Goal: Transaction & Acquisition: Purchase product/service

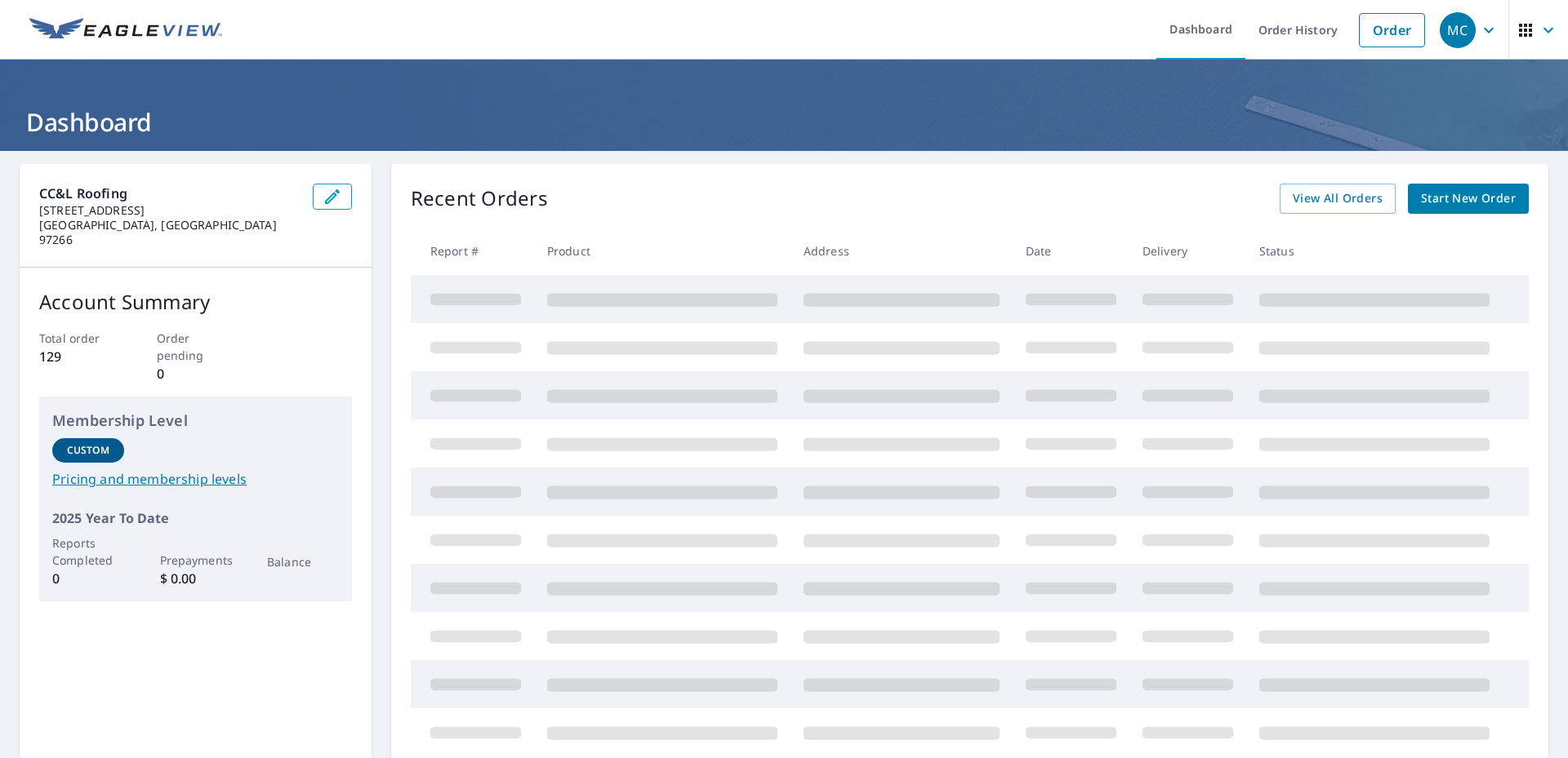
click at [598, 202] on div "Recent Orders View All Orders Start New Order" at bounding box center [970, 199] width 1118 height 30
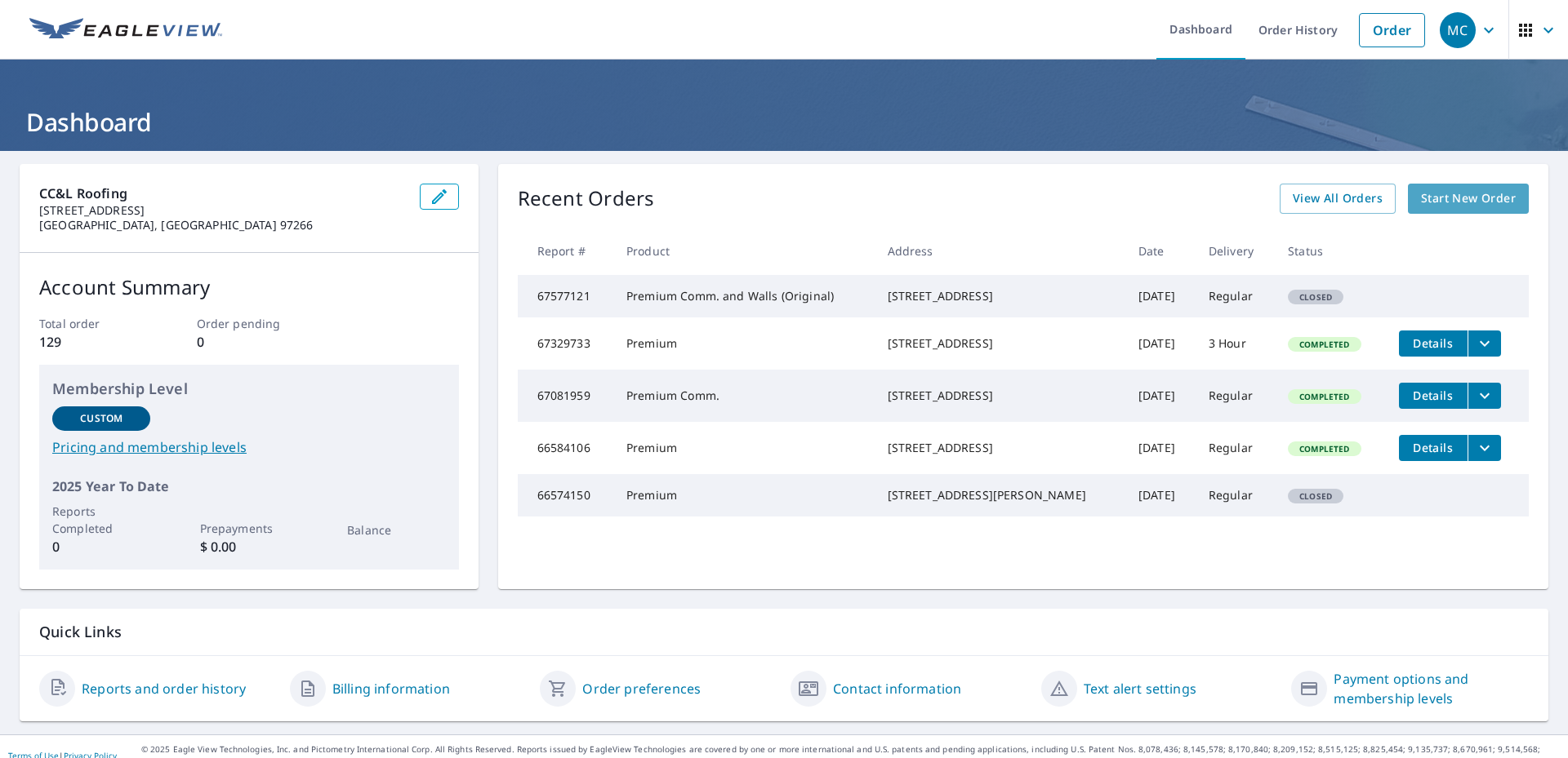
click at [1454, 203] on span "Start New Order" at bounding box center [1468, 199] width 95 height 21
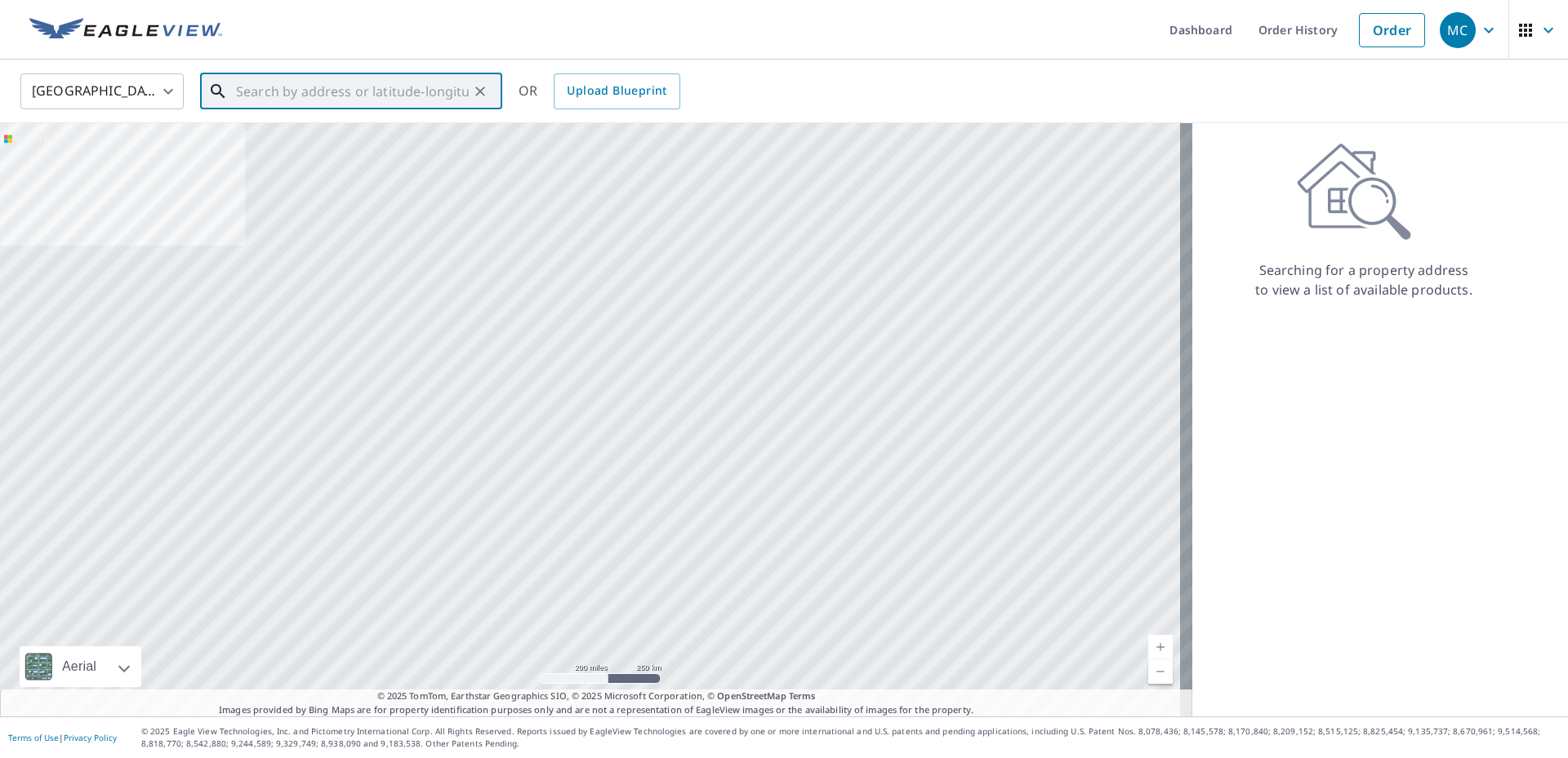
click at [251, 89] on input "text" at bounding box center [352, 91] width 233 height 46
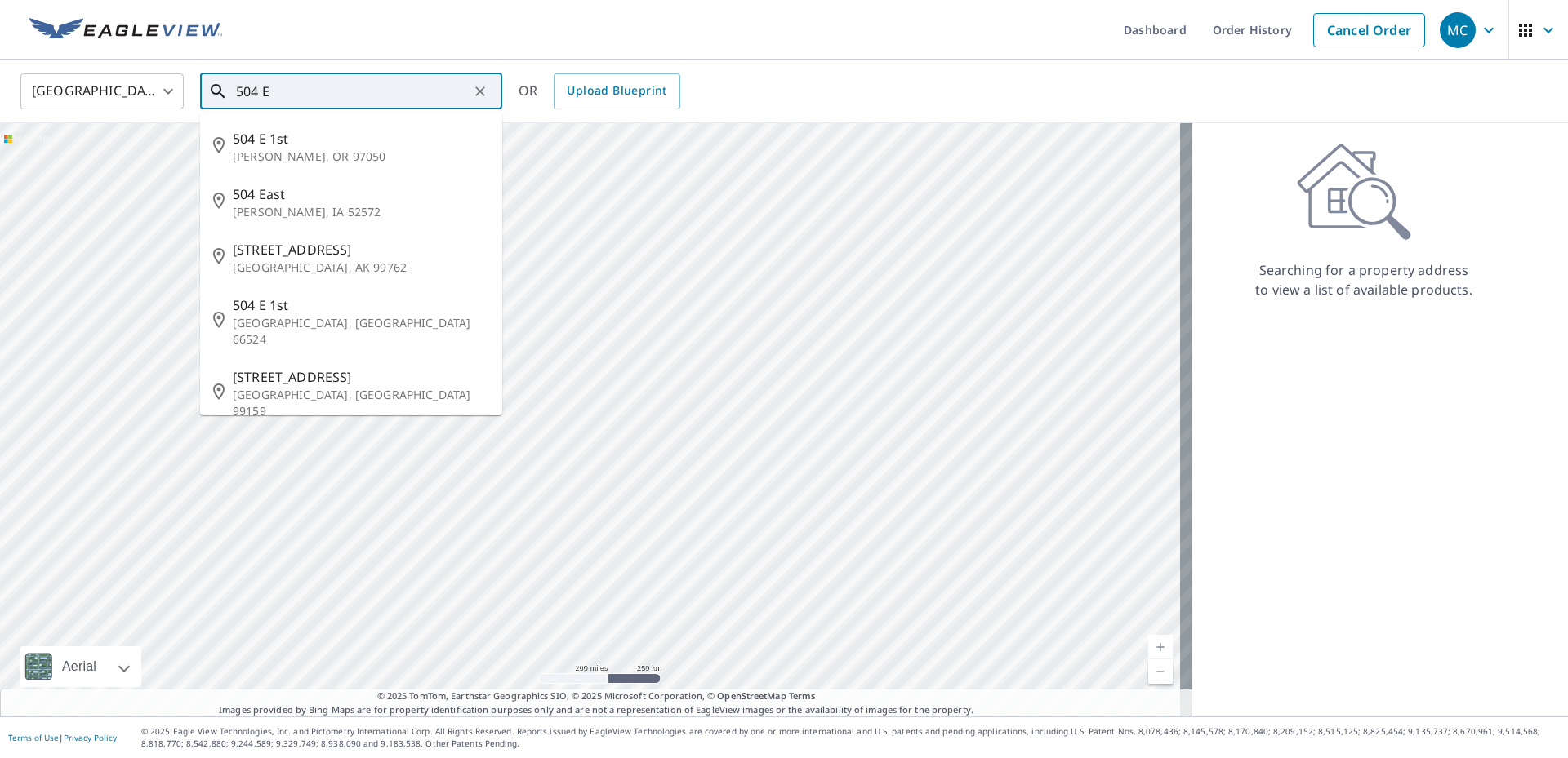
drag, startPoint x: 467, startPoint y: 104, endPoint x: 269, endPoint y: 95, distance: 198.2
click at [269, 95] on input "504 E" at bounding box center [352, 91] width 233 height 46
click at [292, 98] on input "504 E" at bounding box center [352, 91] width 233 height 46
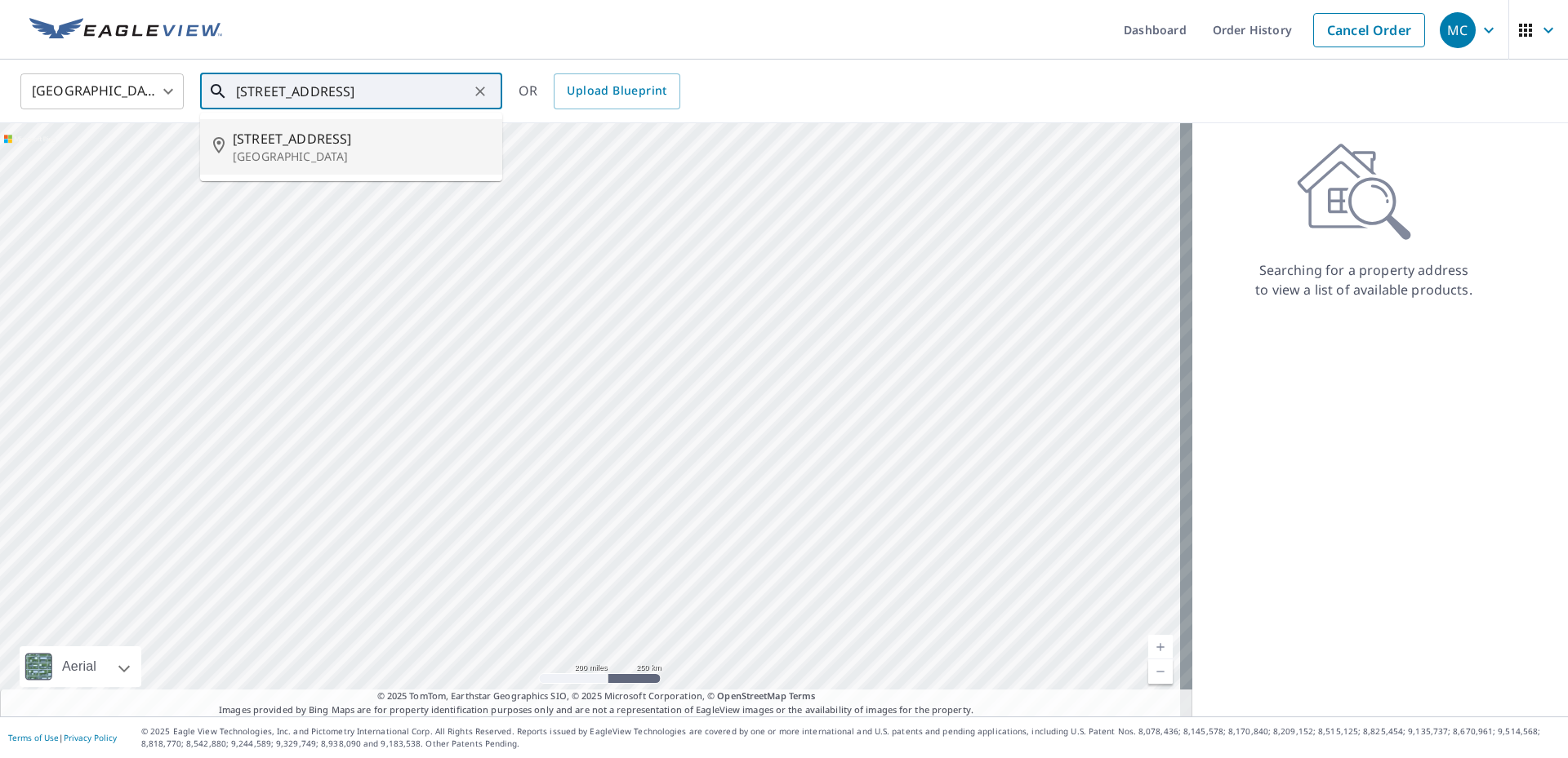
drag, startPoint x: 317, startPoint y: 133, endPoint x: 309, endPoint y: 131, distance: 8.2
click at [316, 133] on span "[STREET_ADDRESS]" at bounding box center [361, 139] width 256 height 20
type input "[STREET_ADDRESS]"
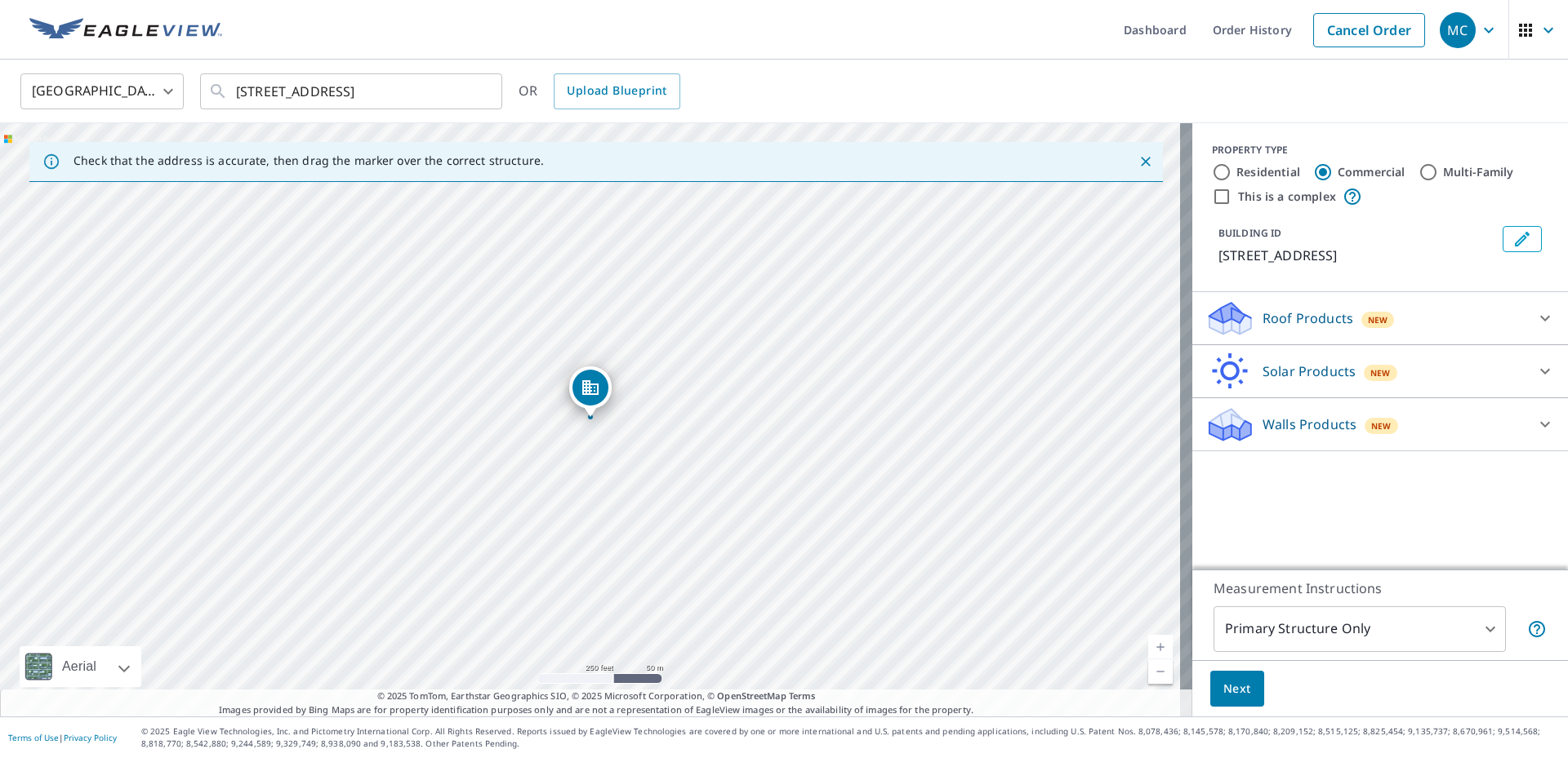
click at [1149, 649] on link "Current Level 17, Zoom In" at bounding box center [1160, 647] width 24 height 24
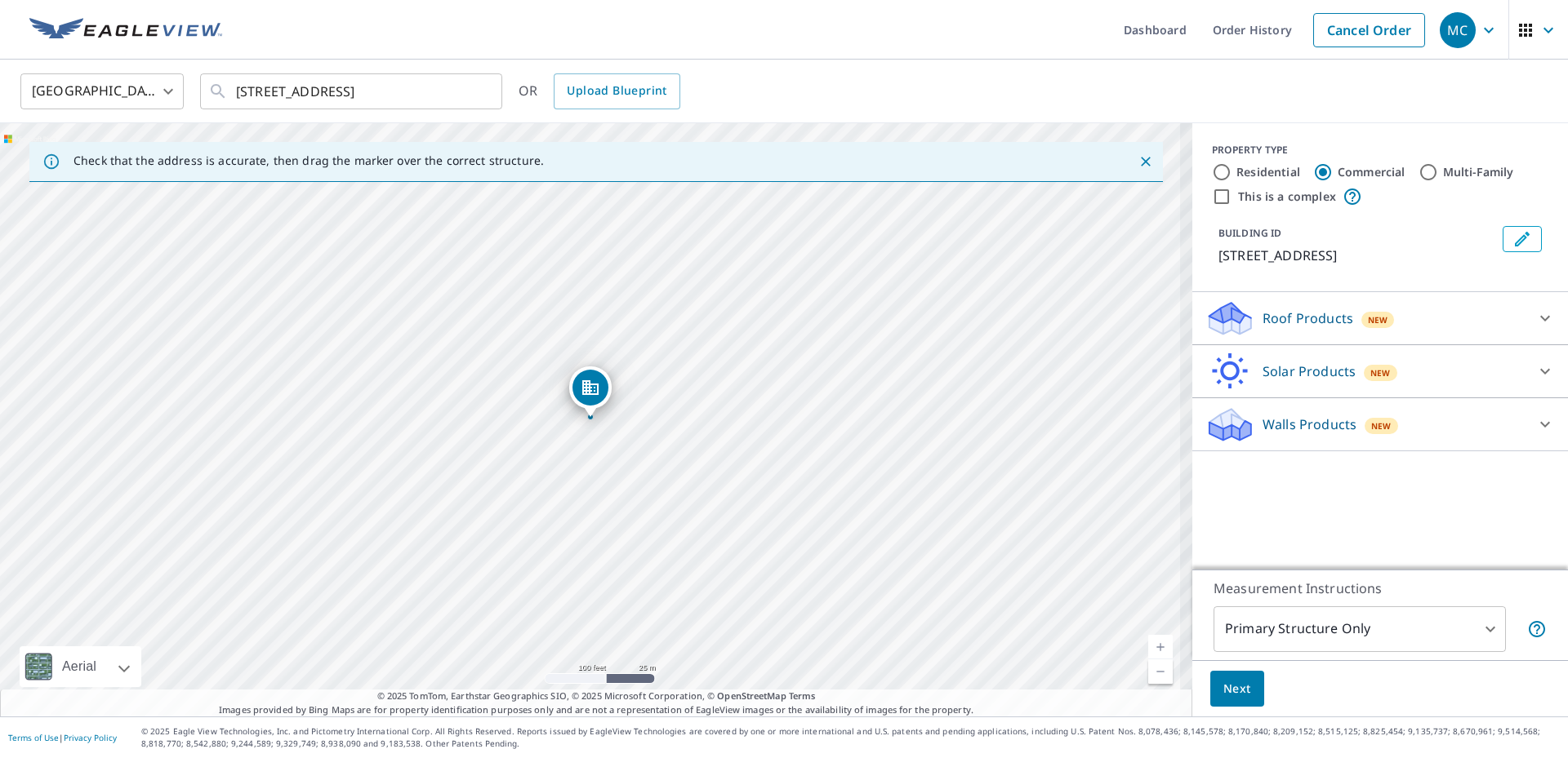
click at [1149, 650] on link "Current Level 18, Zoom In" at bounding box center [1160, 647] width 24 height 24
click at [1150, 650] on link "Current Level 19, Zoom In" at bounding box center [1160, 647] width 24 height 24
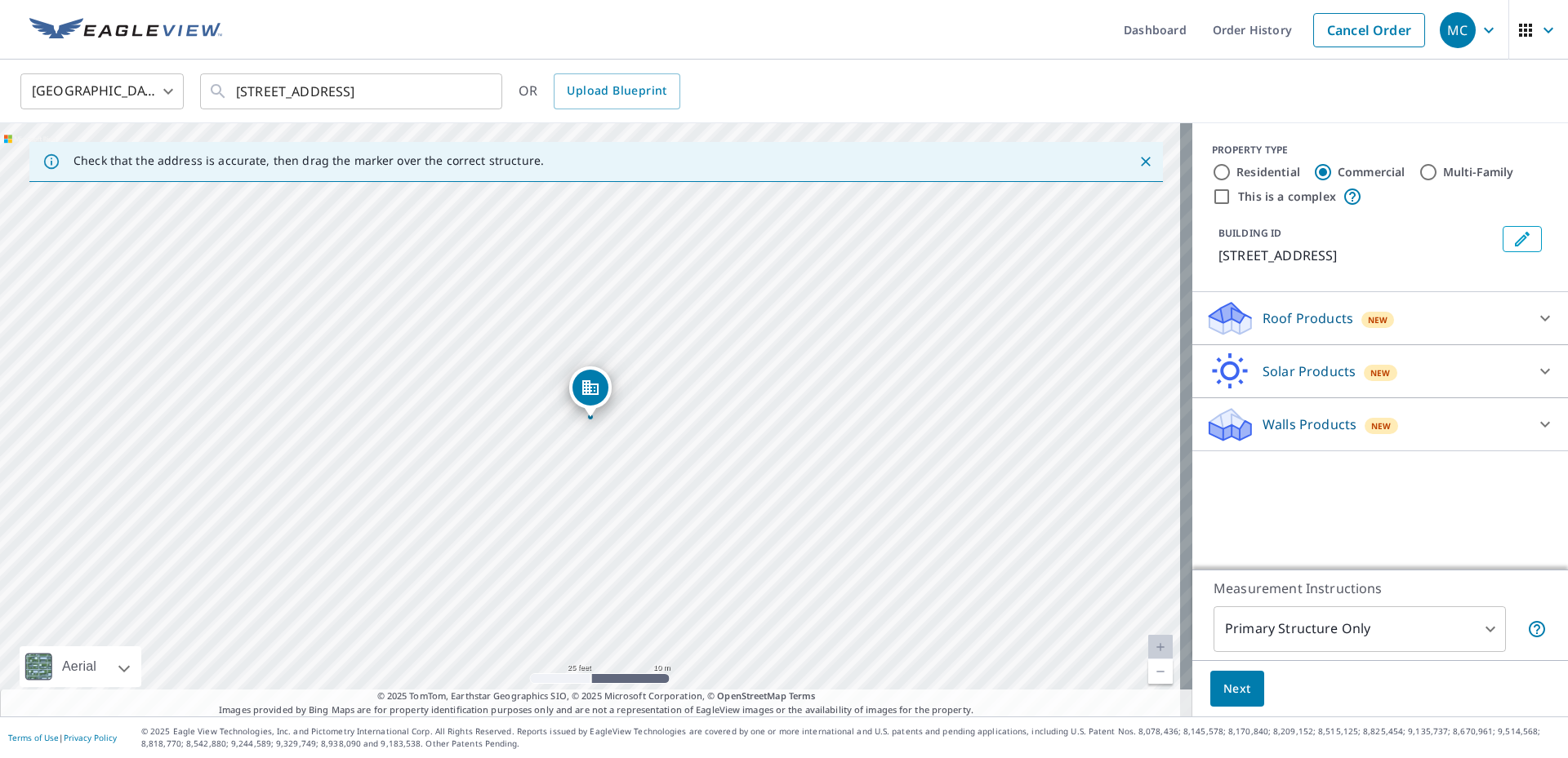
click at [1535, 328] on icon at bounding box center [1545, 319] width 20 height 20
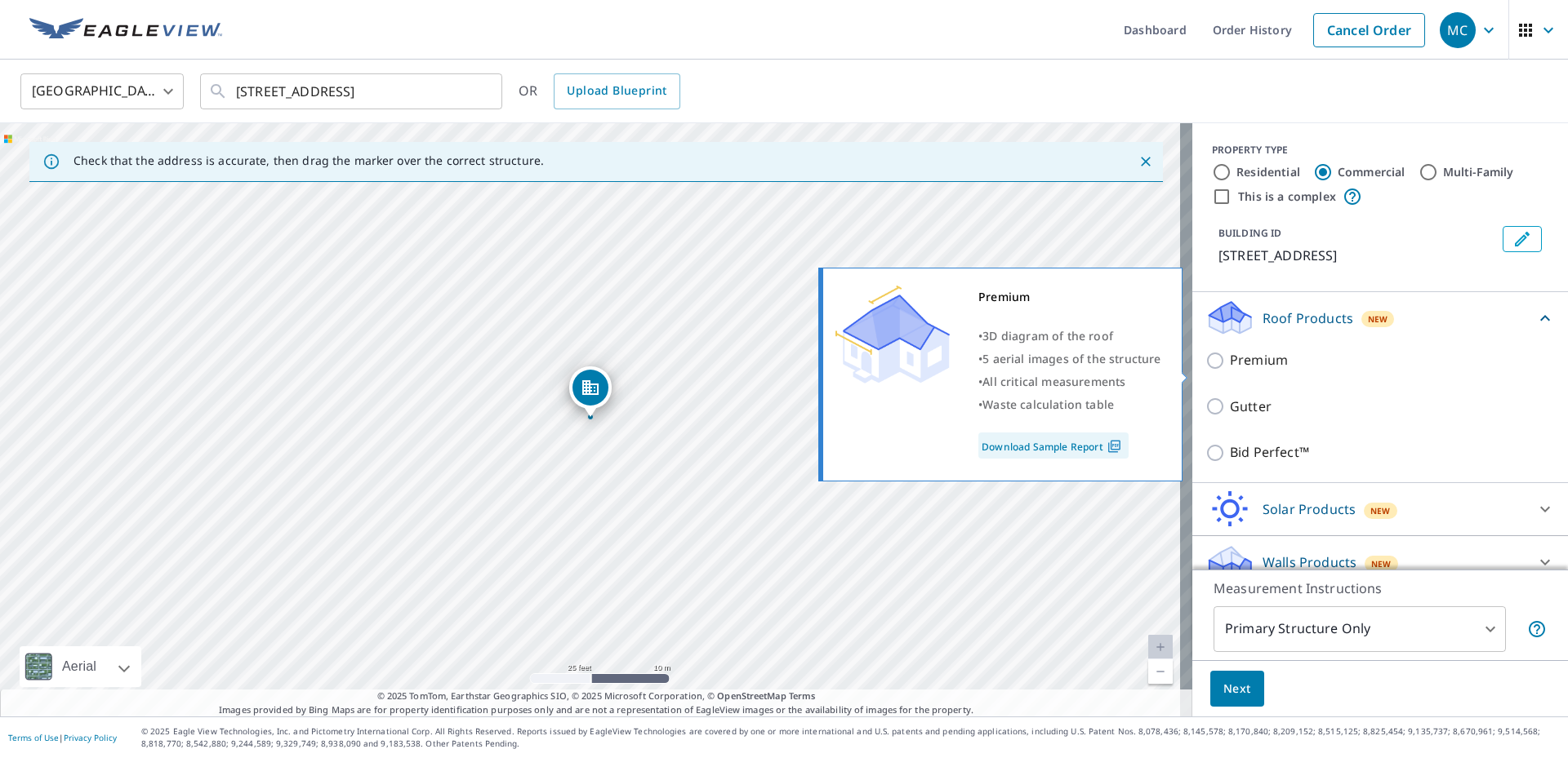
click at [1229, 371] on p "Premium" at bounding box center [1258, 360] width 58 height 21
click at [1226, 371] on input "Premium" at bounding box center [1217, 361] width 24 height 20
checkbox input "true"
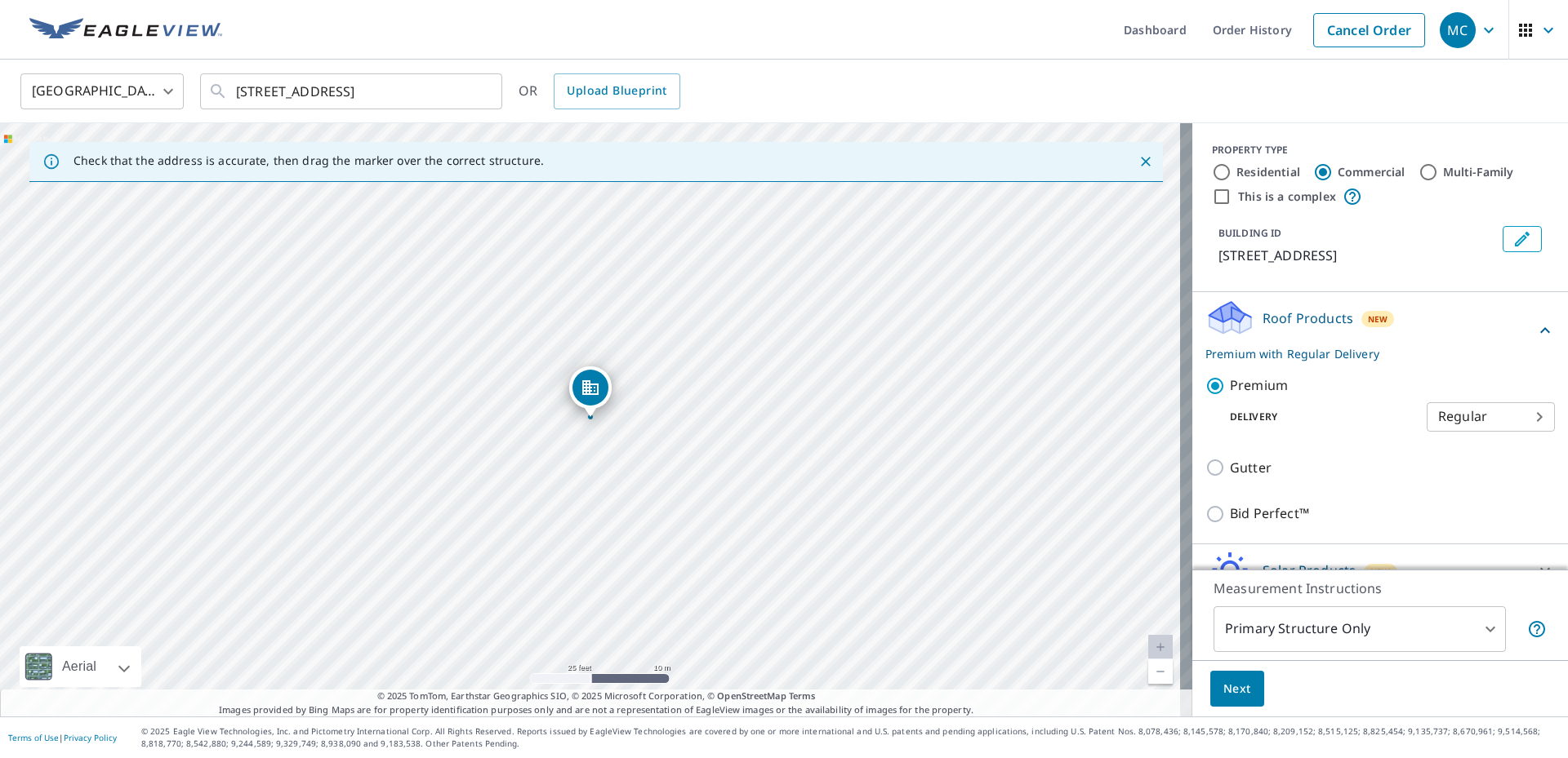
click at [1239, 679] on span "Next" at bounding box center [1237, 689] width 28 height 21
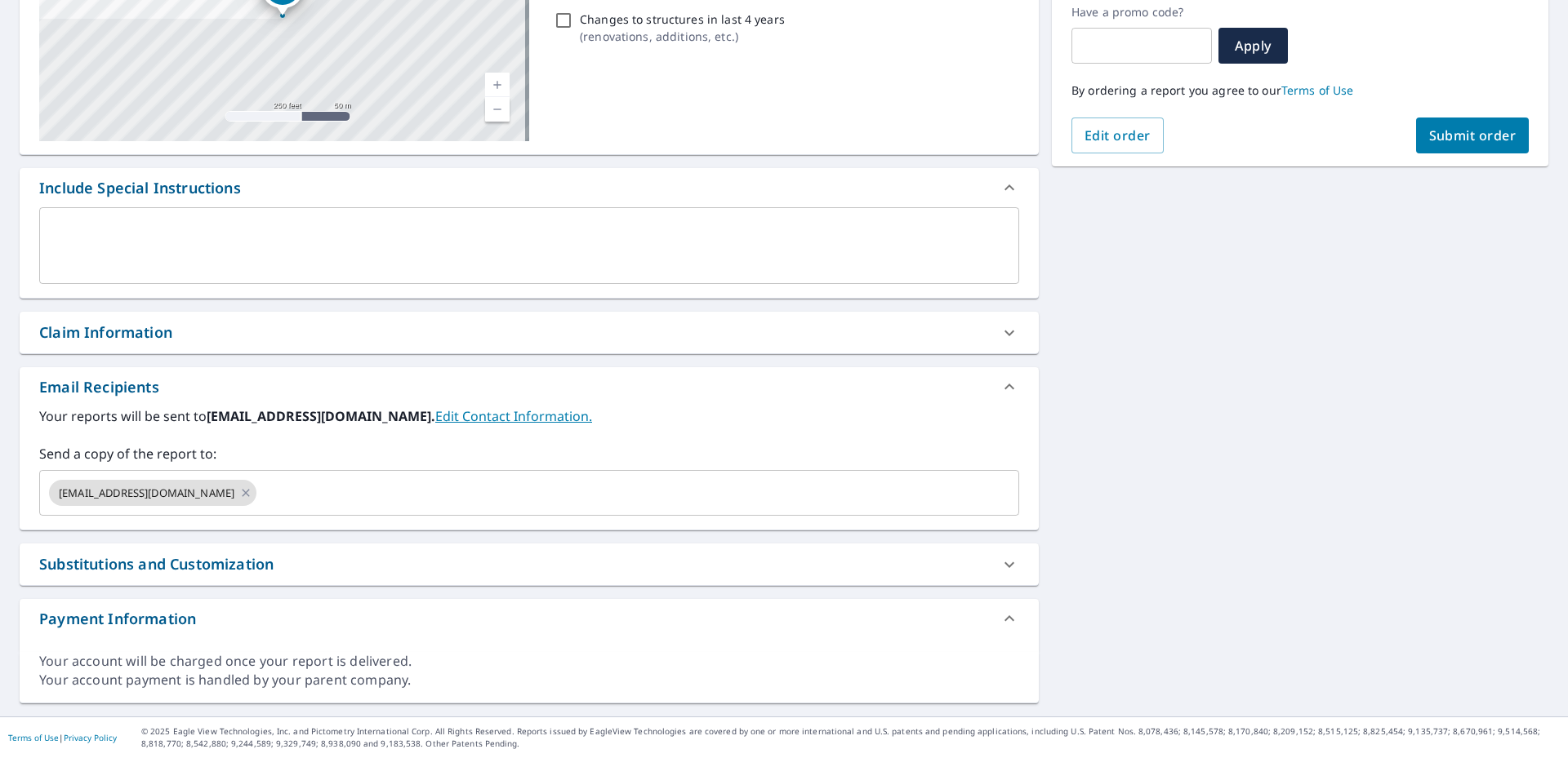
scroll to position [325, 0]
drag, startPoint x: 1446, startPoint y: 86, endPoint x: 1465, endPoint y: 143, distance: 60.1
click at [1465, 143] on div "[STREET_ADDRESS] Aerial Road A standard road map Aerial A detailed look from ab…" at bounding box center [784, 293] width 1568 height 846
drag, startPoint x: 1386, startPoint y: 244, endPoint x: 1391, endPoint y: 234, distance: 11.2
click at [1387, 243] on div "[STREET_ADDRESS] Aerial Road A standard road map Aerial A detailed look from ab…" at bounding box center [784, 293] width 1568 height 846
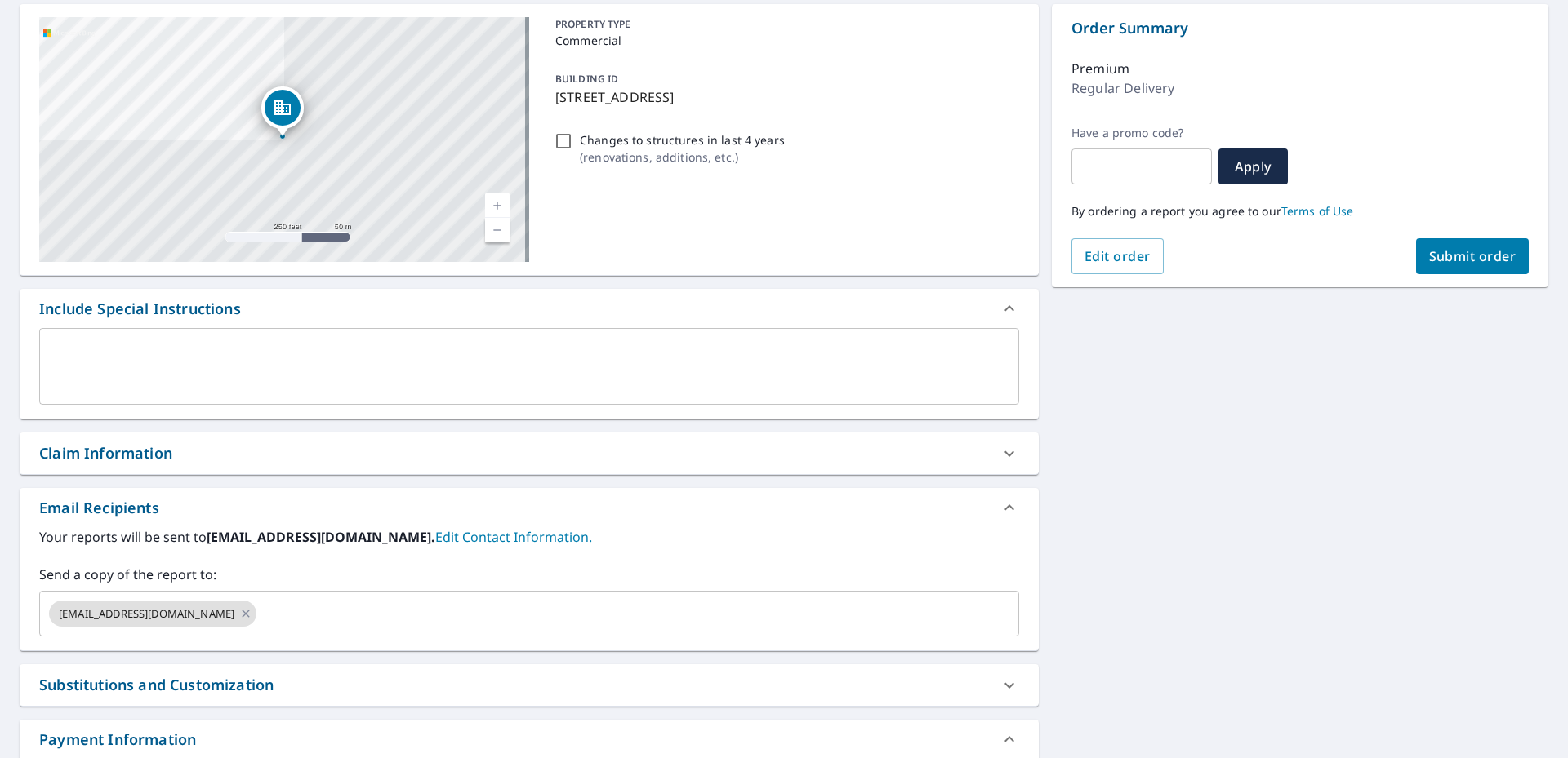
scroll to position [0, 0]
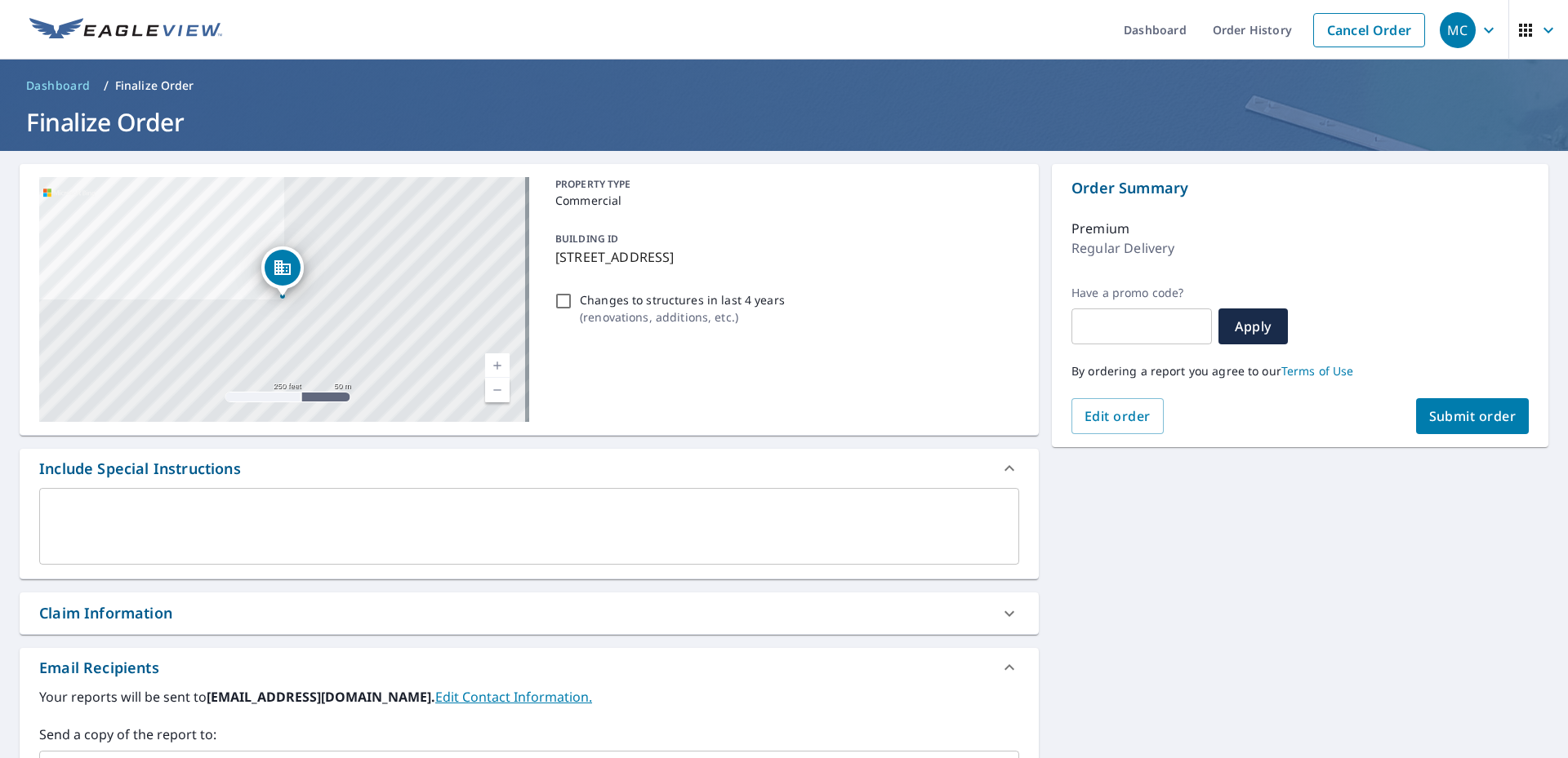
click at [1469, 410] on span "Submit order" at bounding box center [1472, 416] width 88 height 18
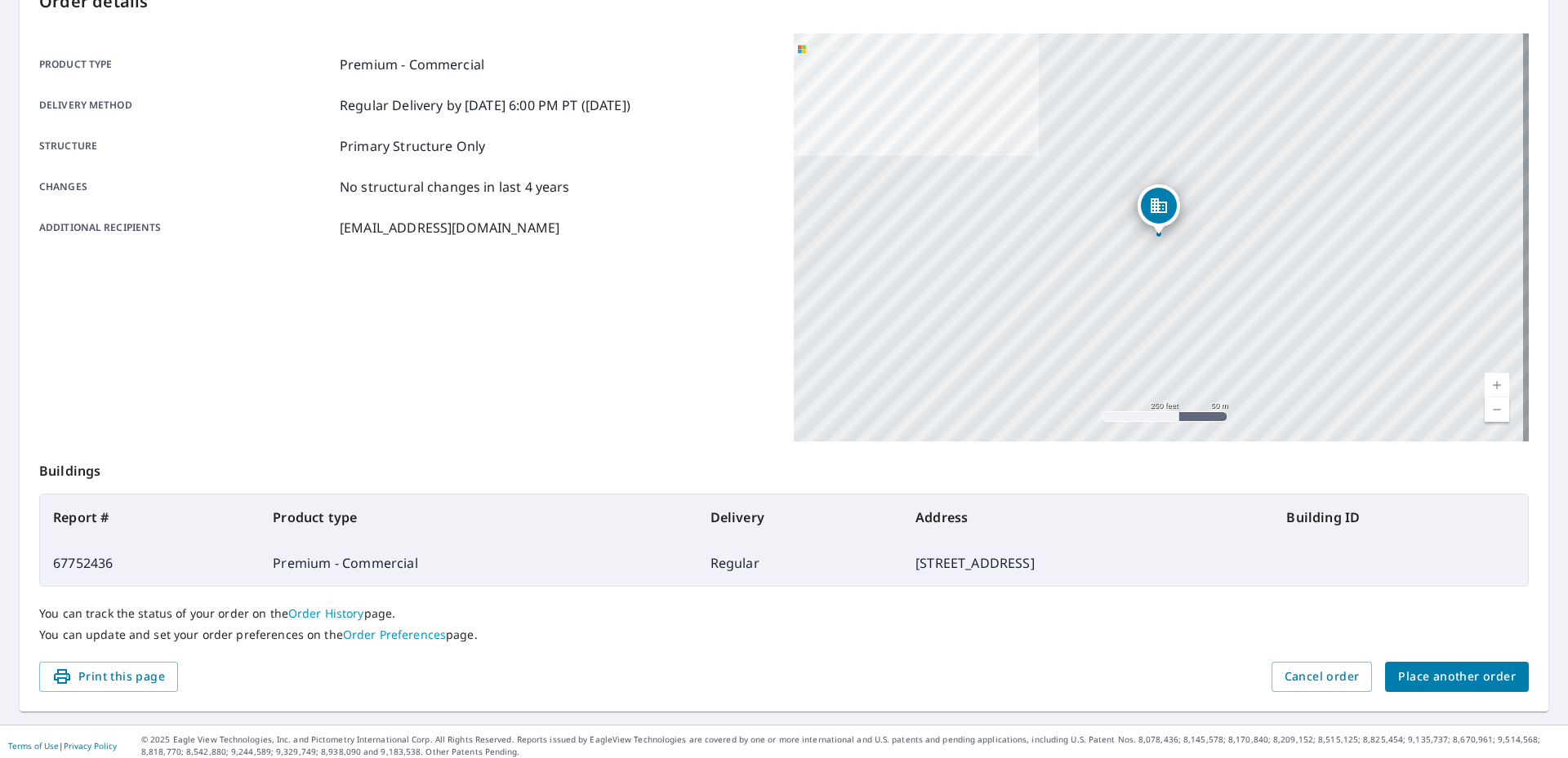
scroll to position [208, 0]
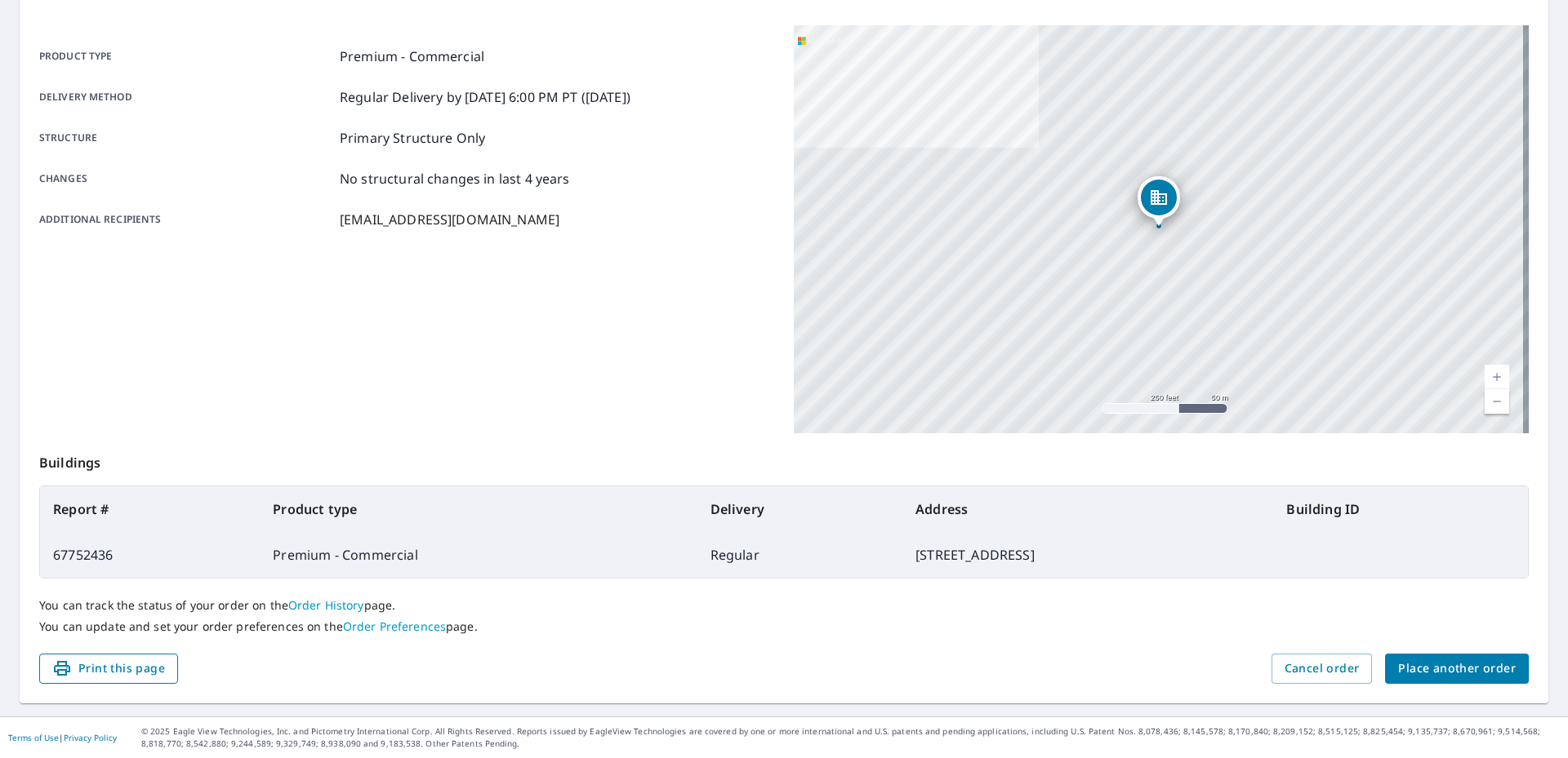
click at [147, 670] on span "Print this page" at bounding box center [108, 669] width 113 height 21
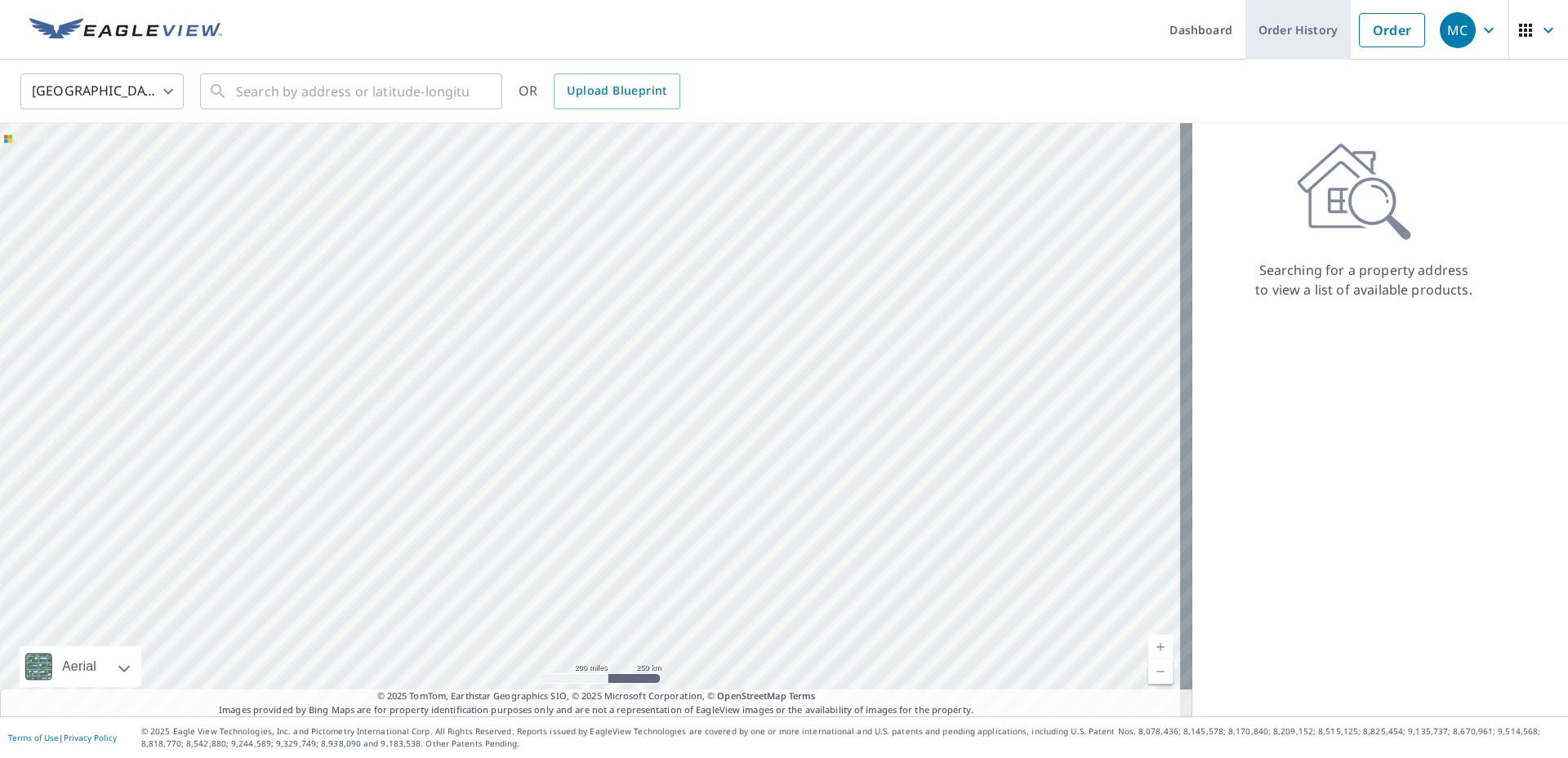
click at [1274, 28] on link "Order History" at bounding box center [1297, 30] width 106 height 60
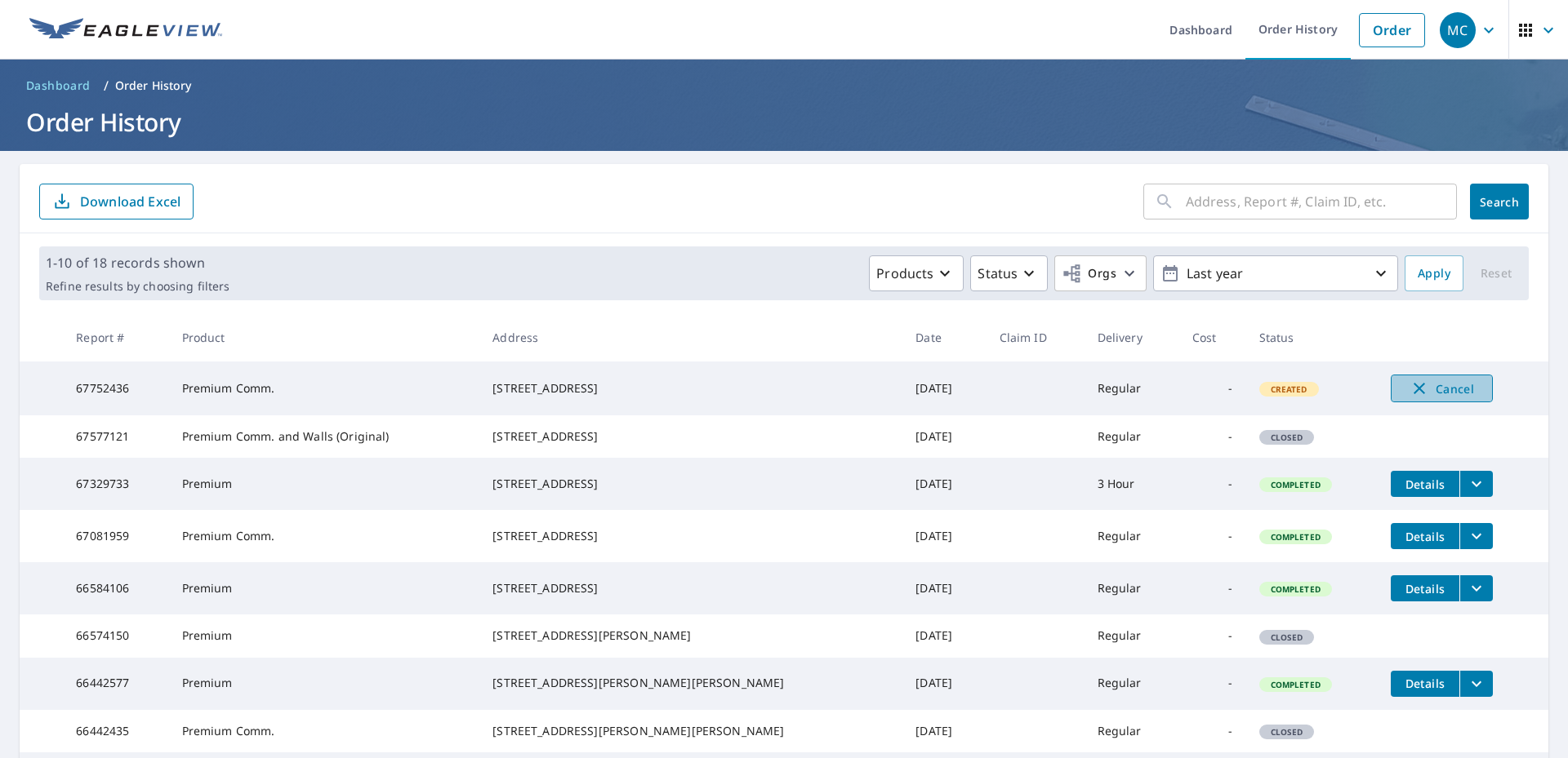
click at [1448, 391] on span "Cancel" at bounding box center [1441, 389] width 68 height 20
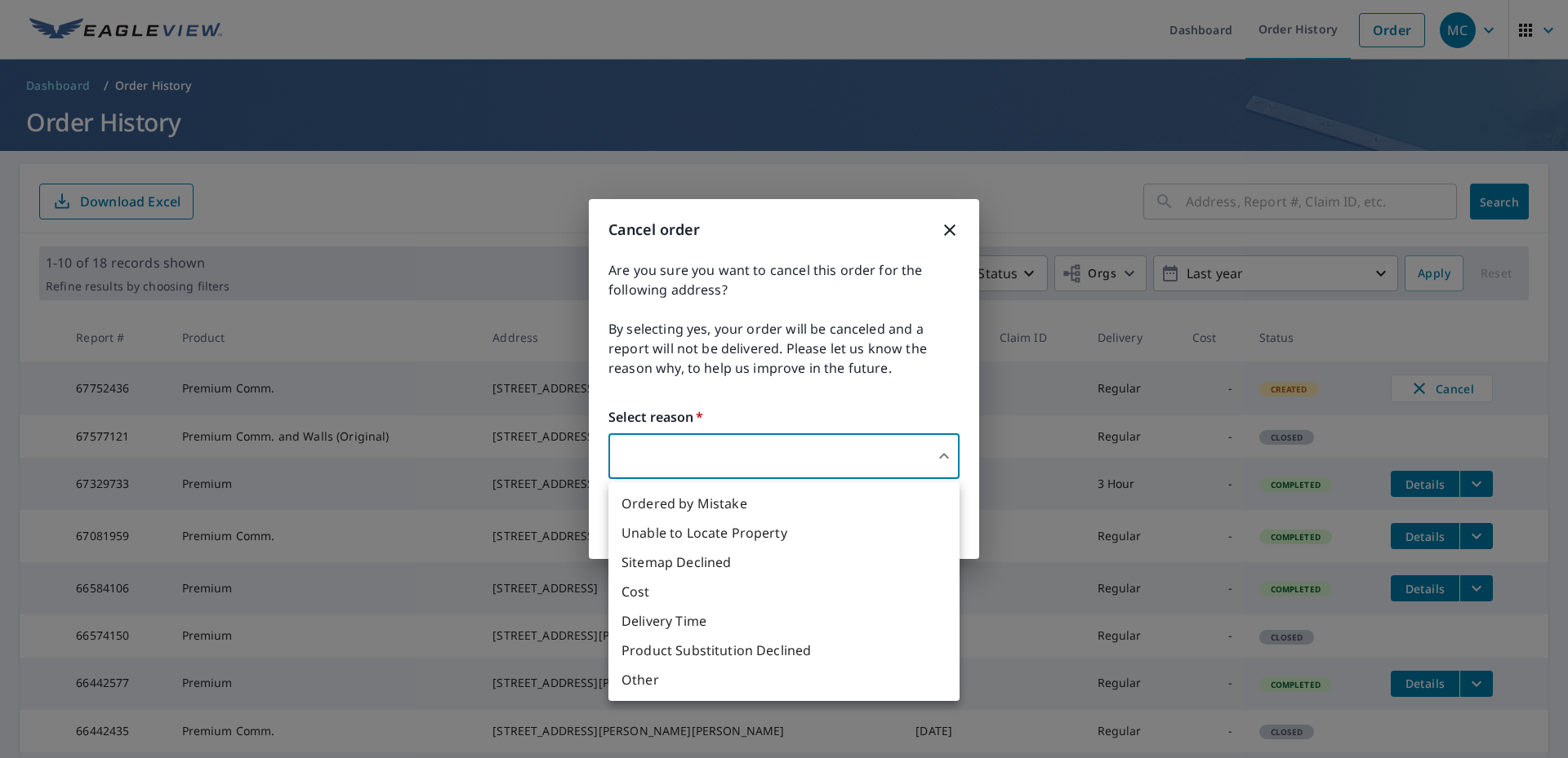
click at [652, 440] on body "MC MC Dashboard Order History Order MC Dashboard / Order History Order History …" at bounding box center [784, 379] width 1568 height 758
click at [683, 466] on div at bounding box center [784, 379] width 1568 height 758
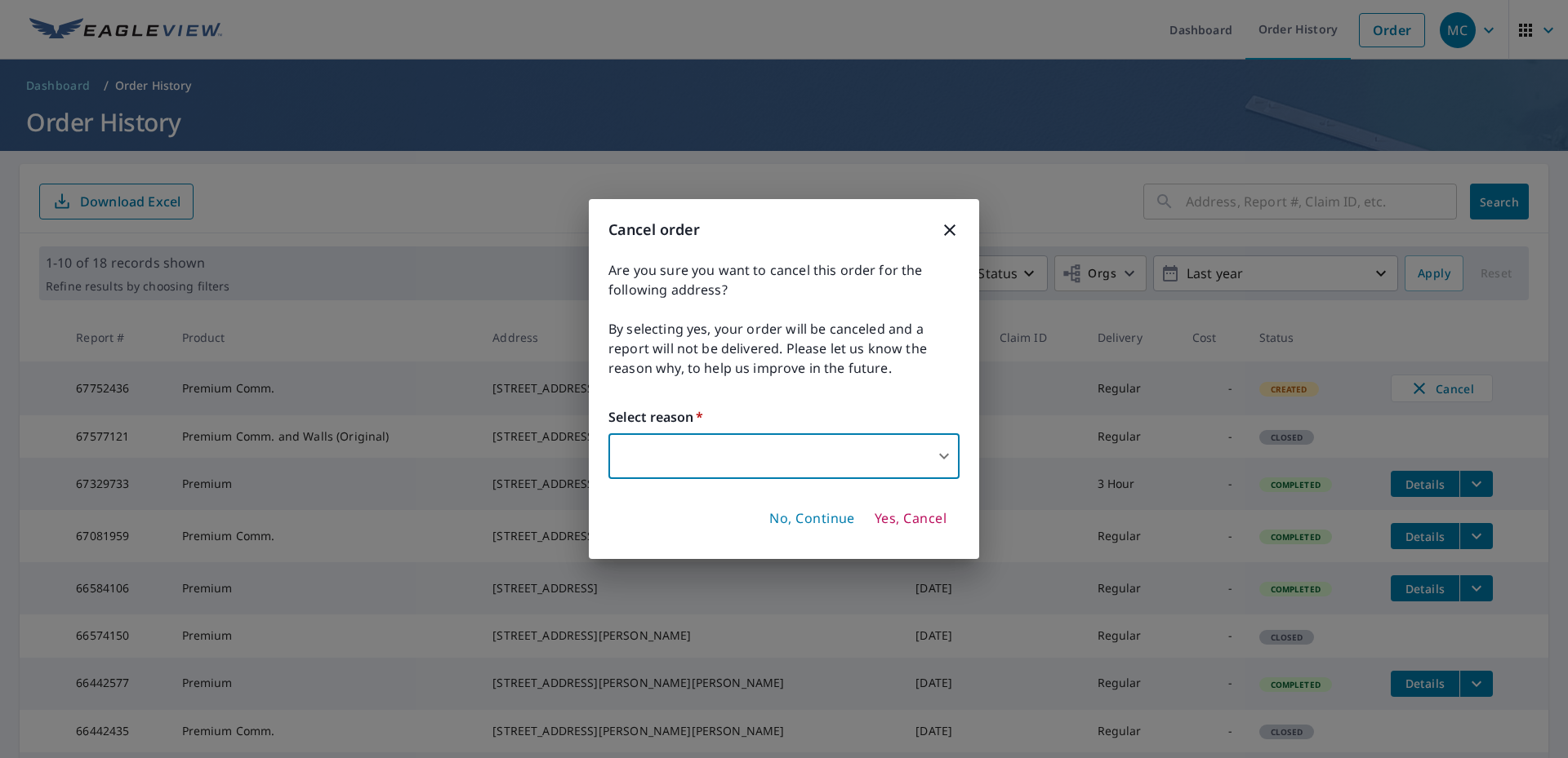
click at [684, 445] on body "MC MC Dashboard Order History Order MC Dashboard / Order History Order History …" at bounding box center [784, 379] width 1568 height 758
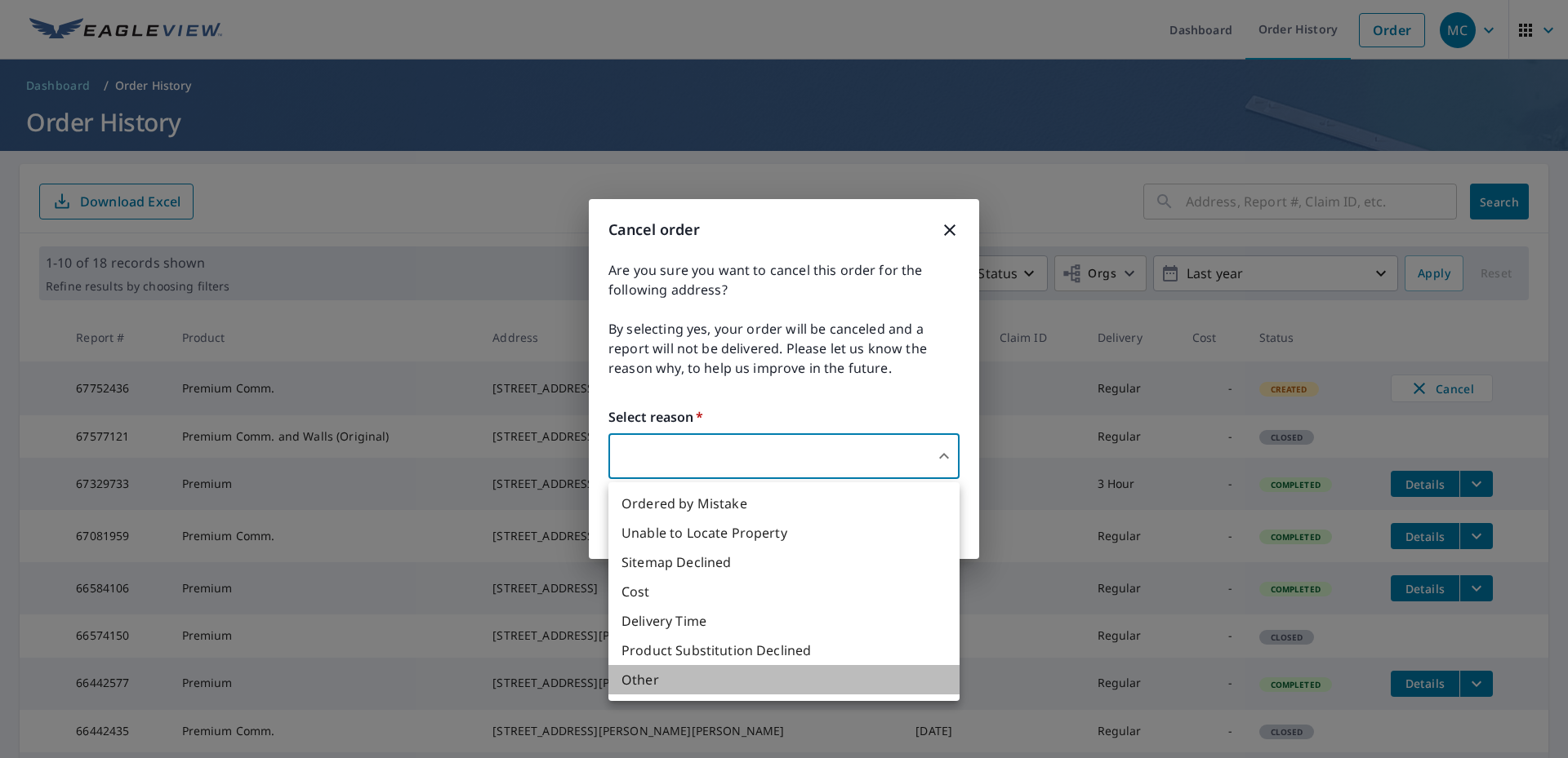
drag, startPoint x: 682, startPoint y: 448, endPoint x: 666, endPoint y: 709, distance: 261.5
click at [666, 695] on li "Other" at bounding box center [784, 679] width 351 height 30
type input "36"
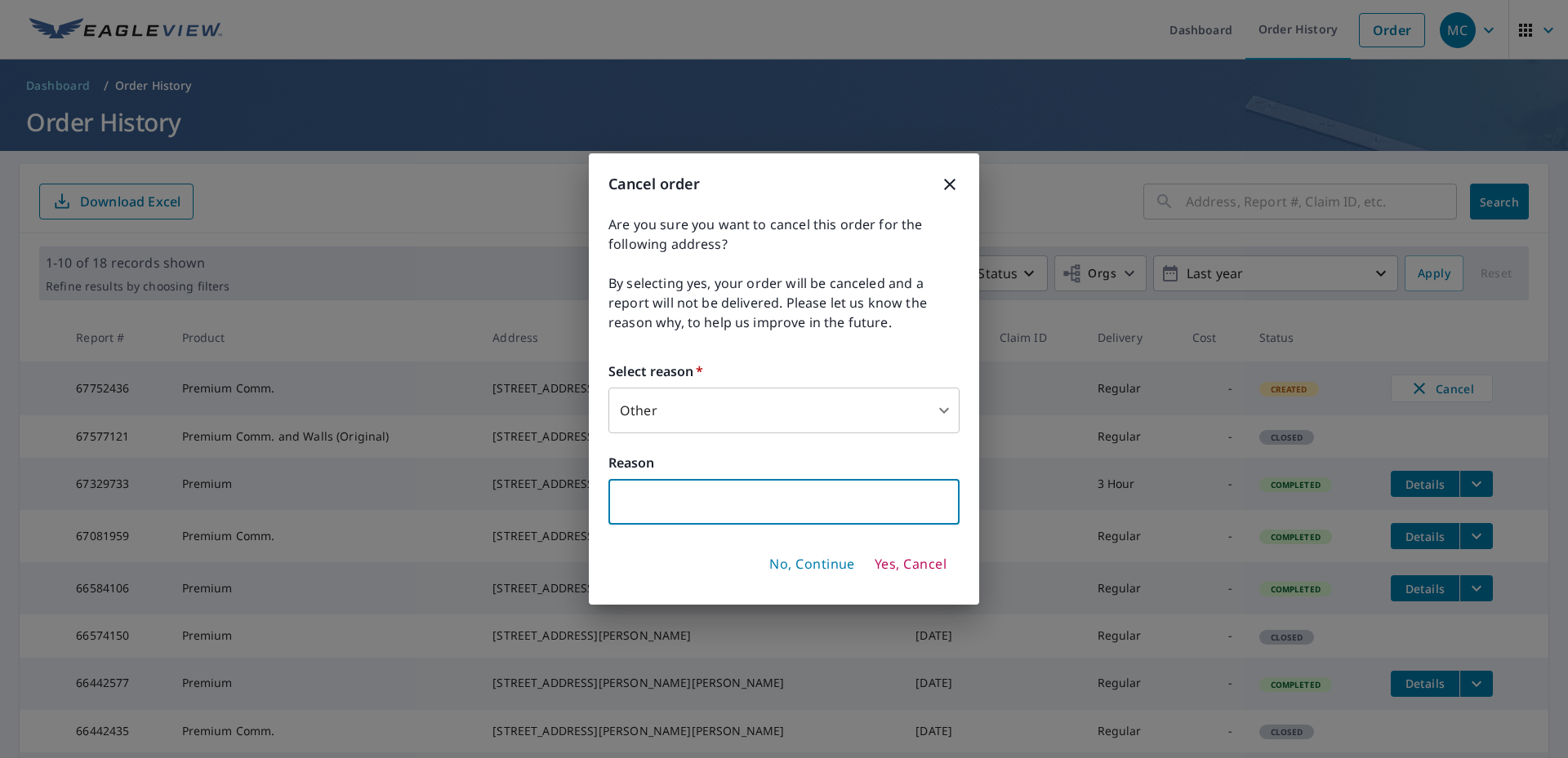
click at [665, 501] on input "text" at bounding box center [784, 502] width 351 height 46
type input "Not Commercial property"
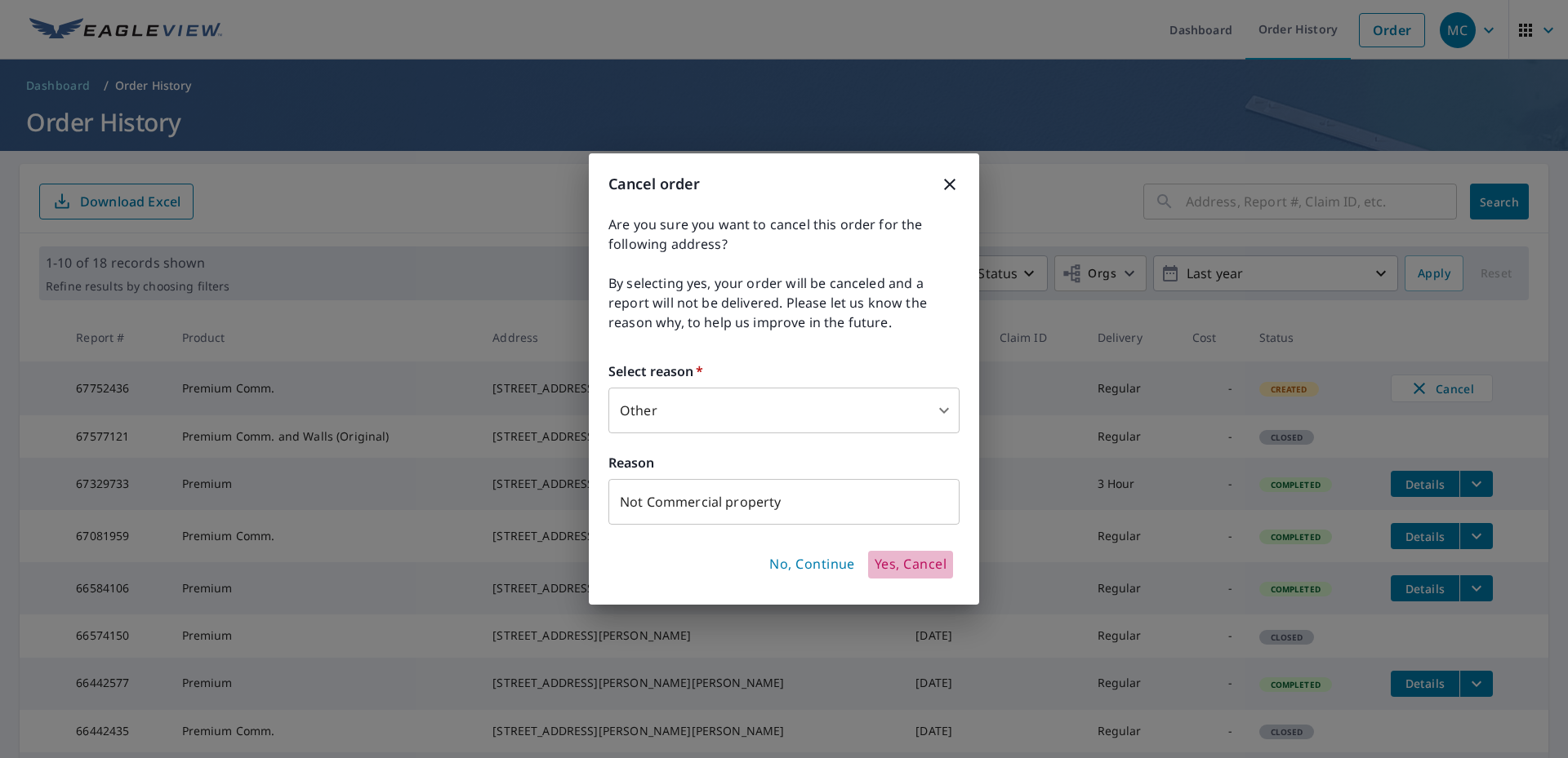
click at [903, 568] on span "Yes, Cancel" at bounding box center [911, 565] width 72 height 18
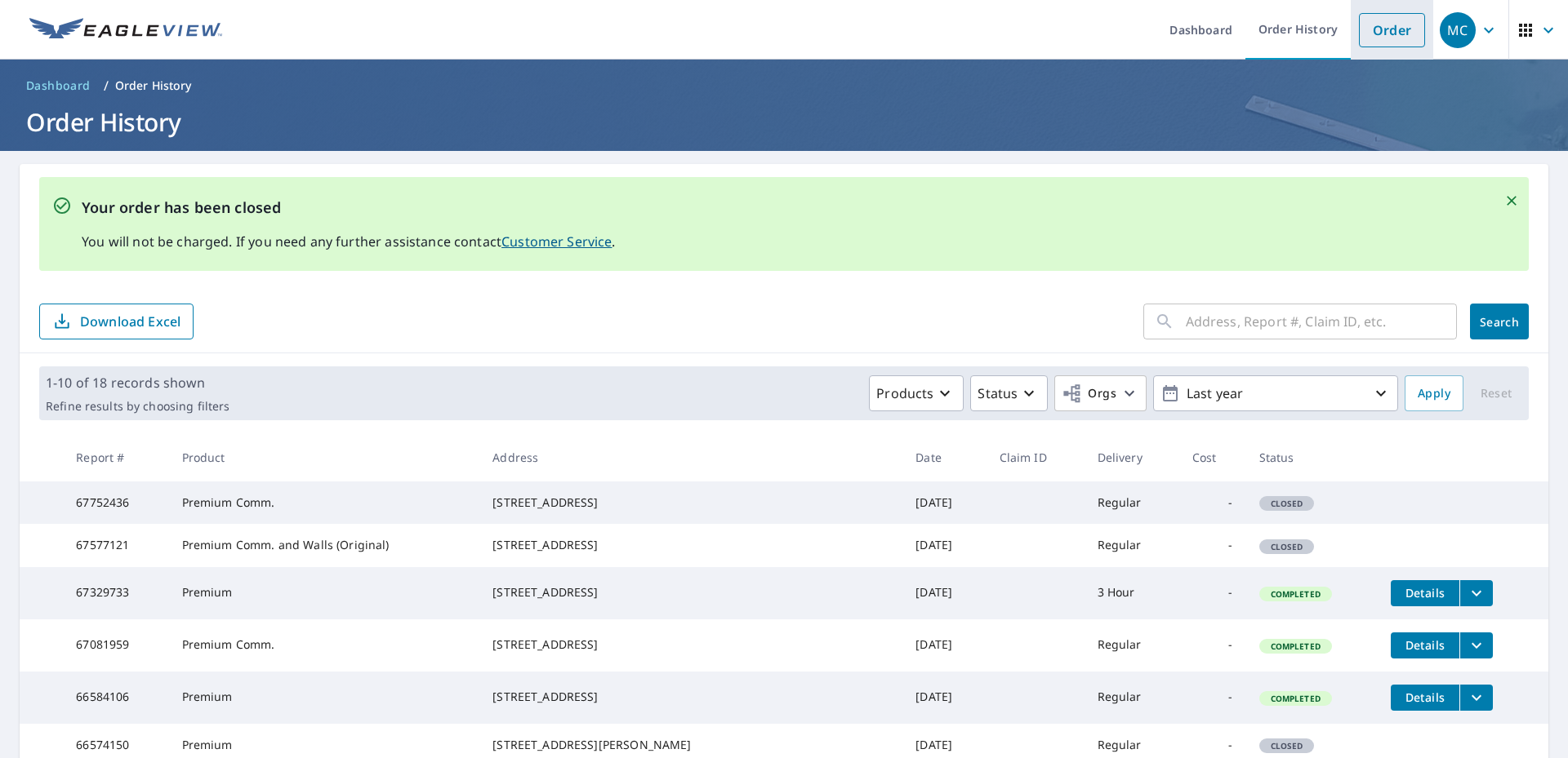
click at [1370, 29] on link "Order" at bounding box center [1391, 30] width 66 height 34
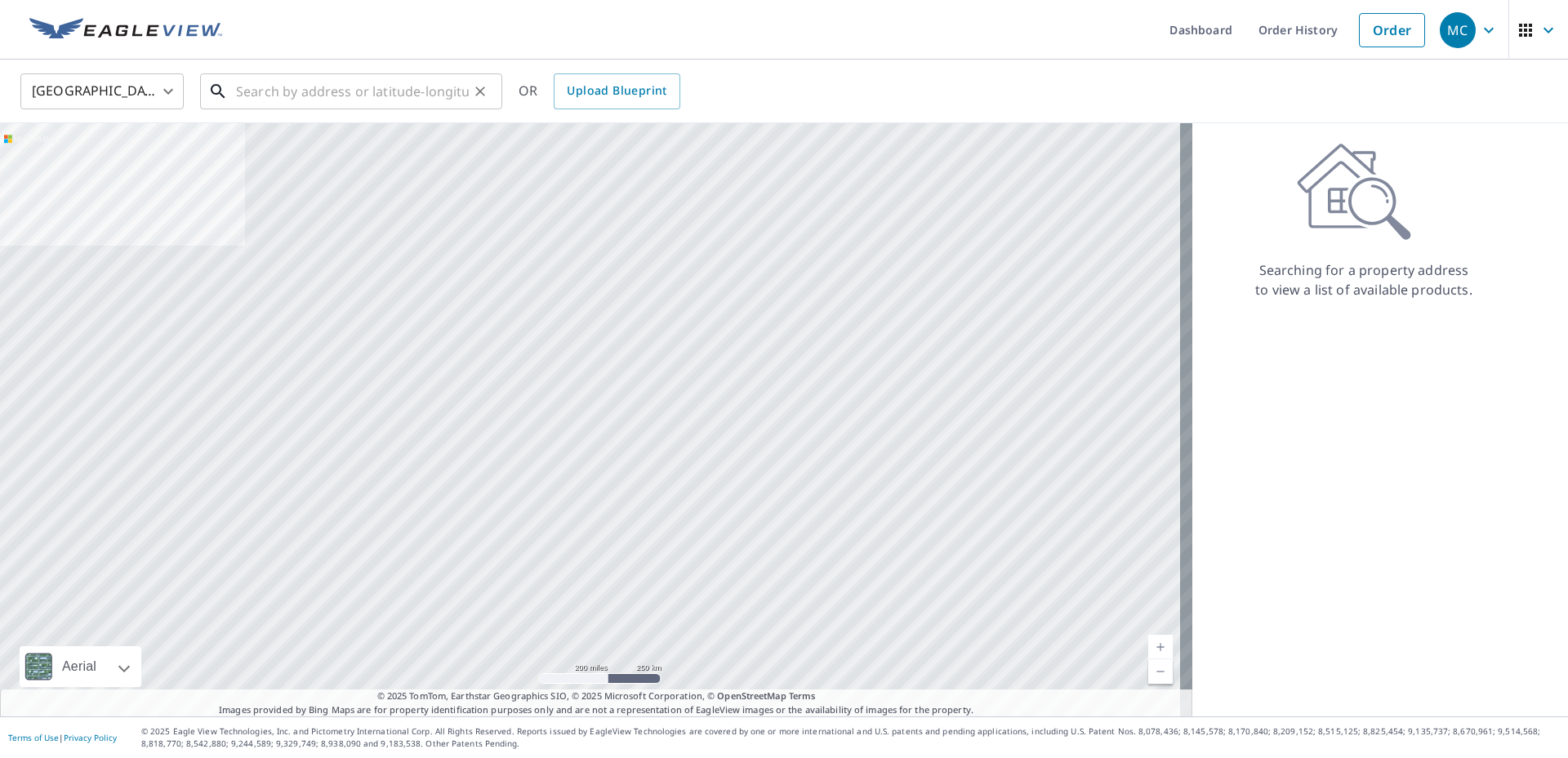
click at [312, 106] on input "text" at bounding box center [352, 91] width 233 height 46
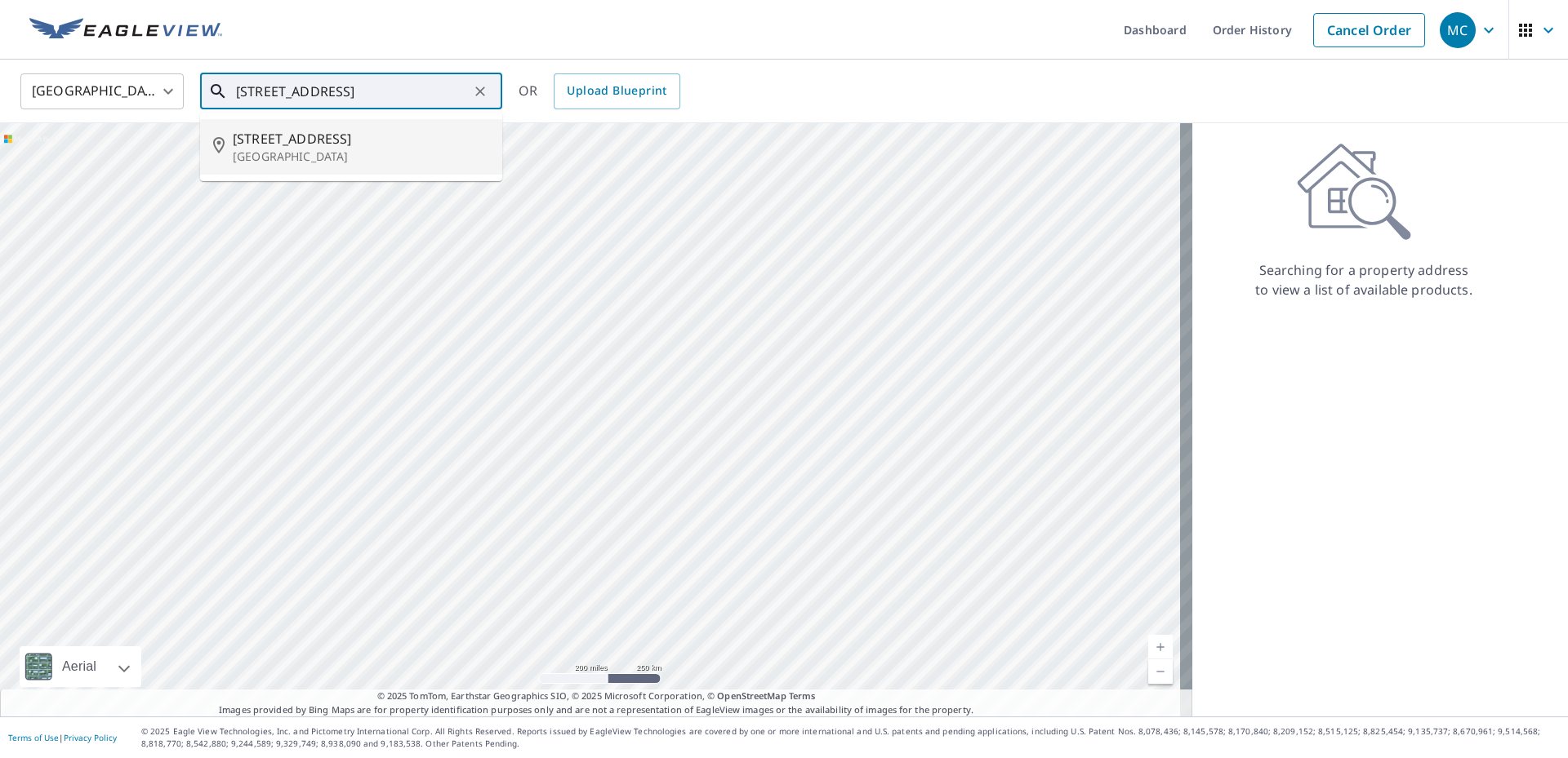
click at [380, 161] on p "[GEOGRAPHIC_DATA]" at bounding box center [361, 157] width 256 height 16
type input "[STREET_ADDRESS]"
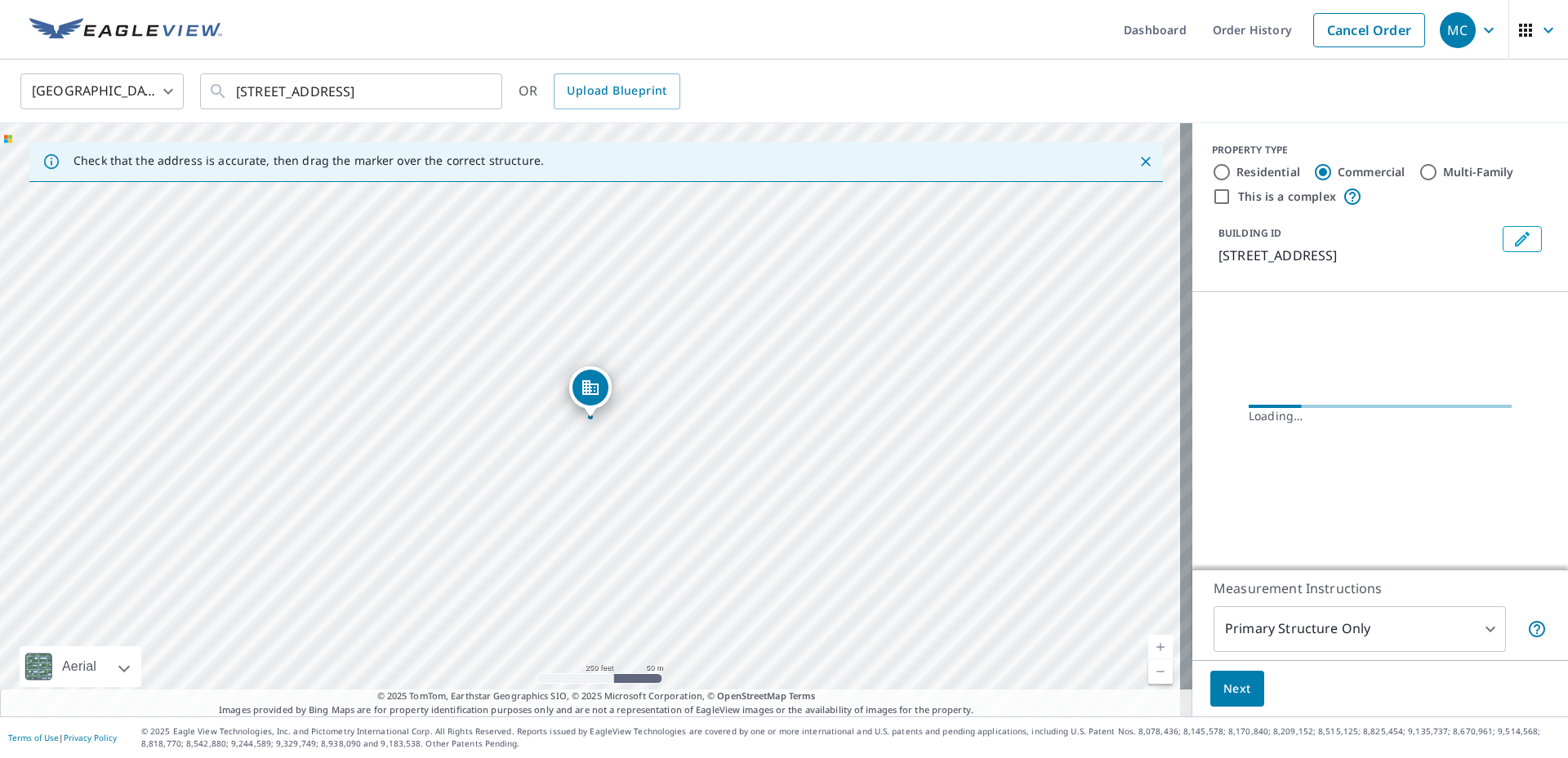
click at [1150, 644] on link "Current Level 17, Zoom In" at bounding box center [1160, 647] width 24 height 24
click at [1149, 645] on link "Current Level 18, Zoom In" at bounding box center [1160, 647] width 24 height 24
click at [1149, 645] on link "Current Level 19, Zoom In" at bounding box center [1160, 647] width 24 height 24
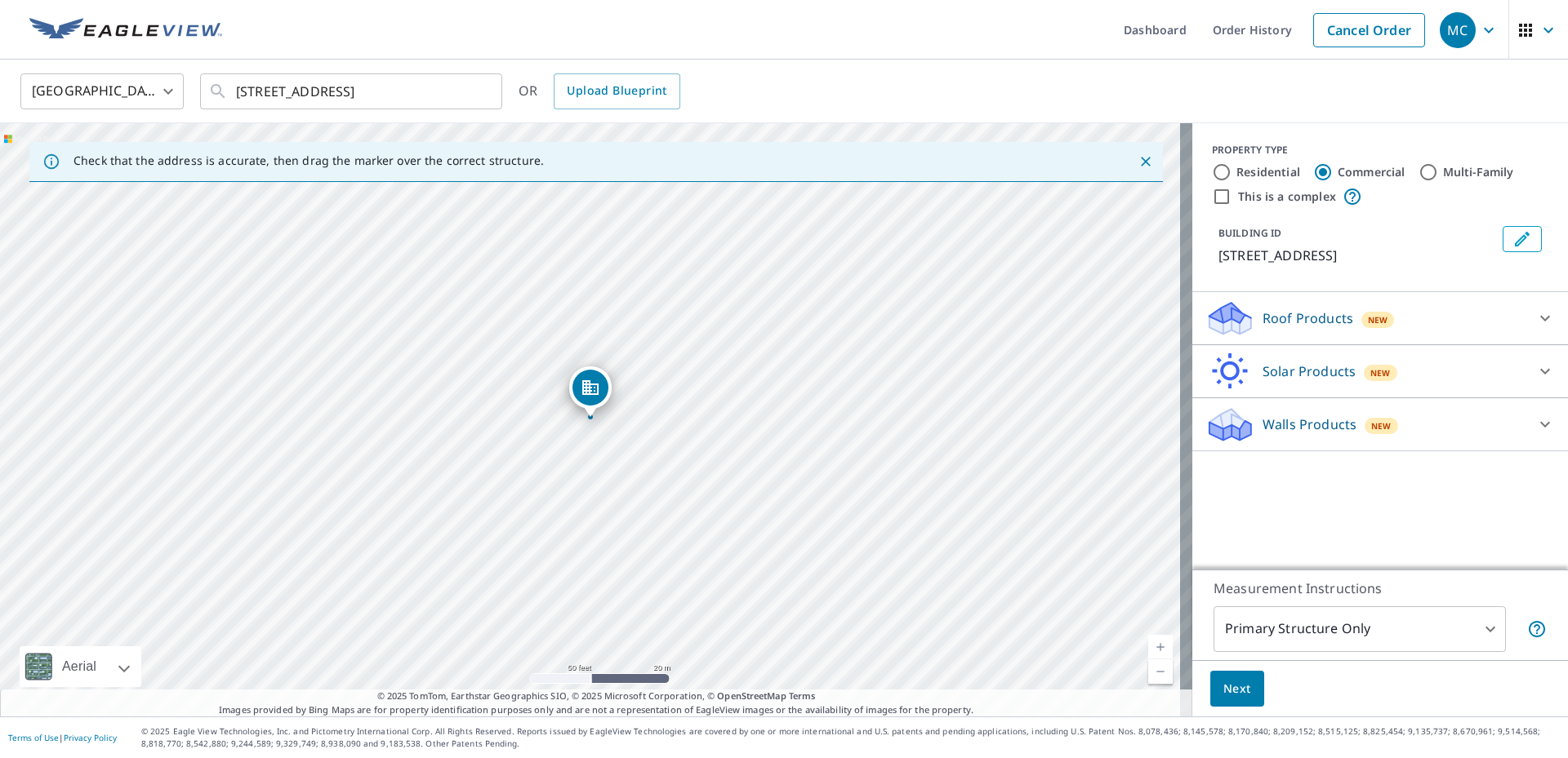
click at [1149, 645] on link "Current Level 19, Zoom In" at bounding box center [1160, 647] width 24 height 24
click at [1211, 172] on input "Residential" at bounding box center [1221, 172] width 20 height 20
radio input "true"
type input "1"
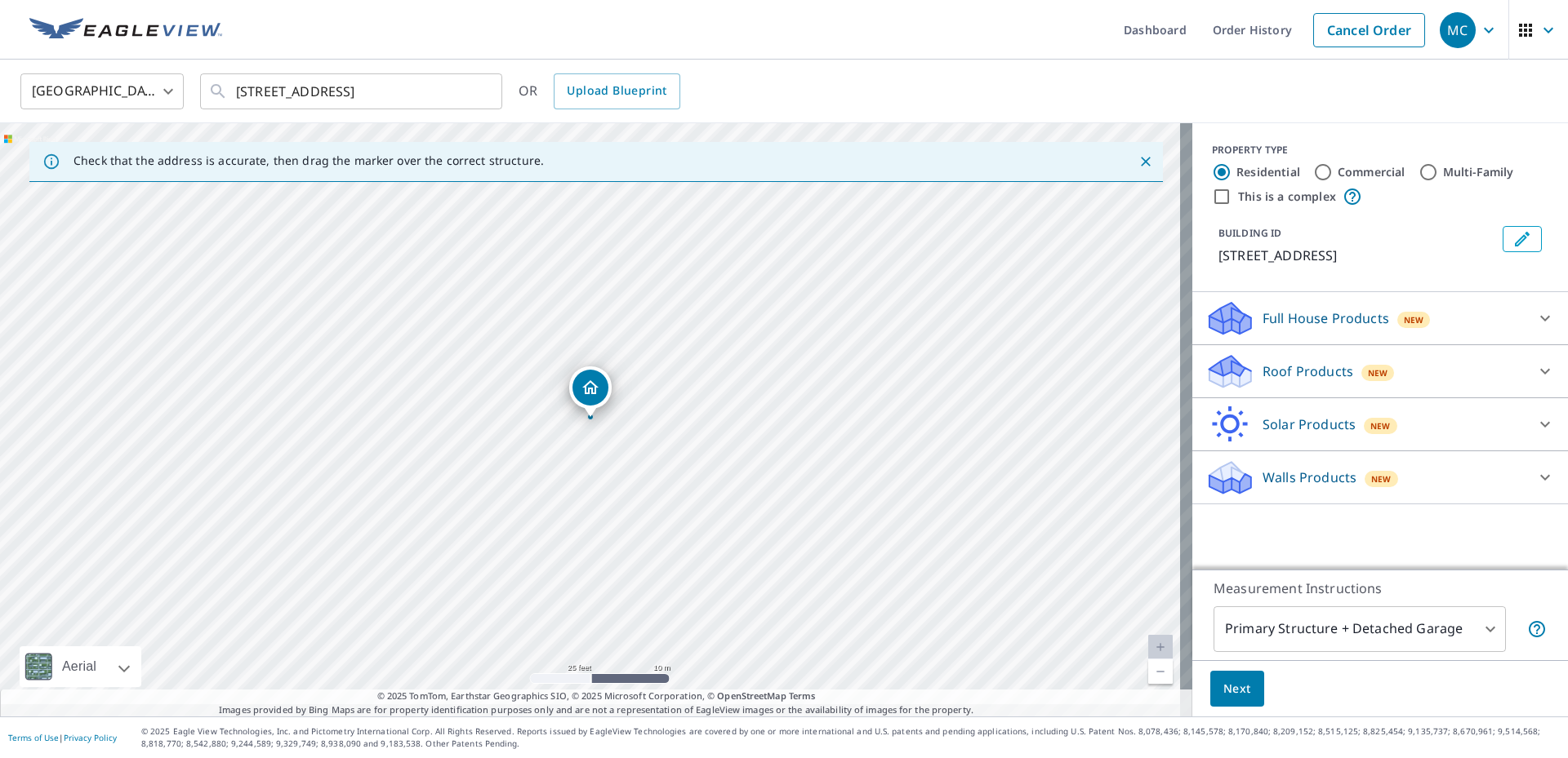
click at [1535, 327] on icon at bounding box center [1545, 319] width 20 height 20
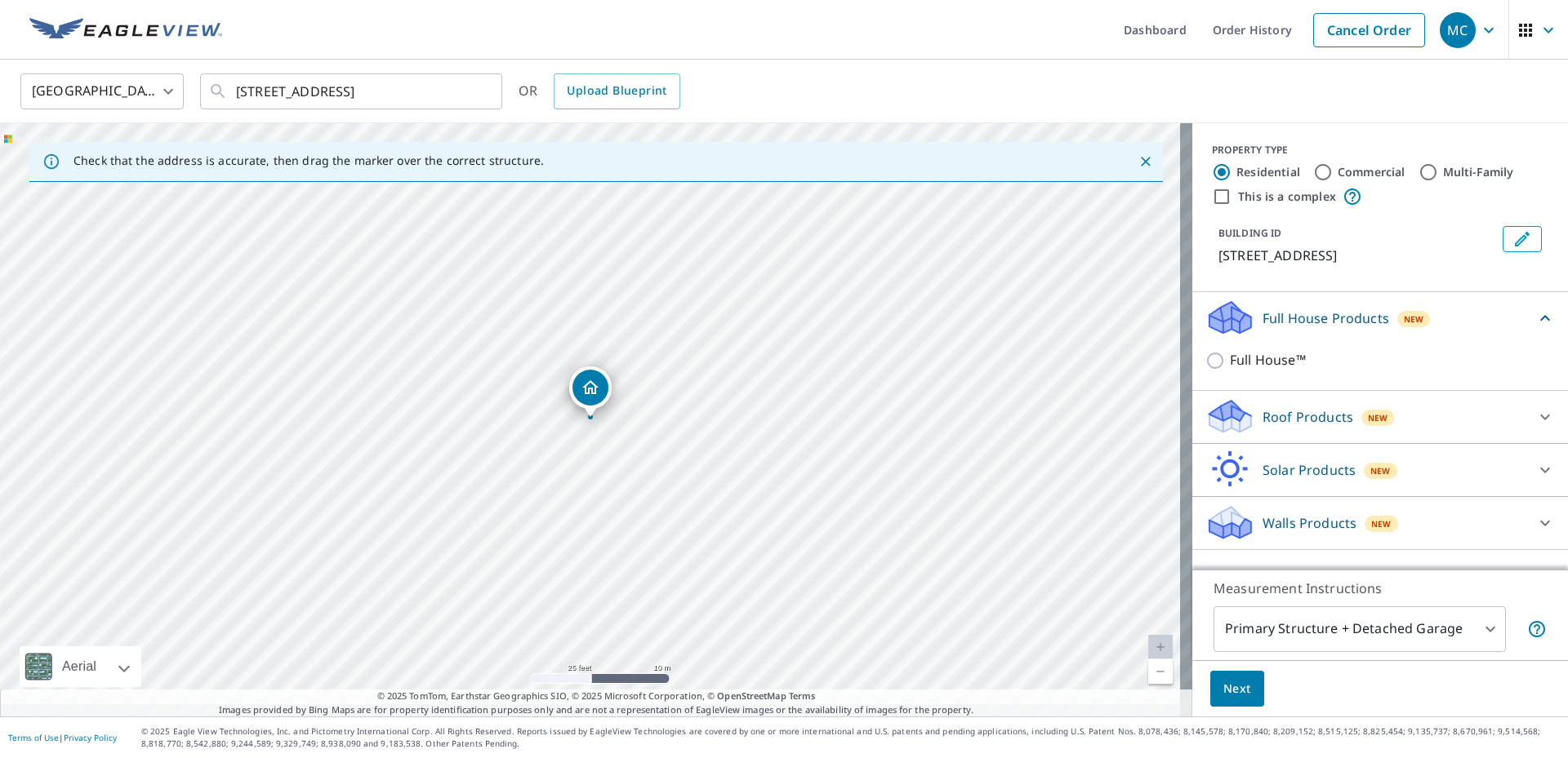
click at [1289, 282] on div "PROPERTY TYPE Residential Commercial Multi-Family This is a complex BUILDING ID…" at bounding box center [1380, 208] width 376 height 169
click at [1292, 265] on p "[STREET_ADDRESS]" at bounding box center [1357, 255] width 278 height 20
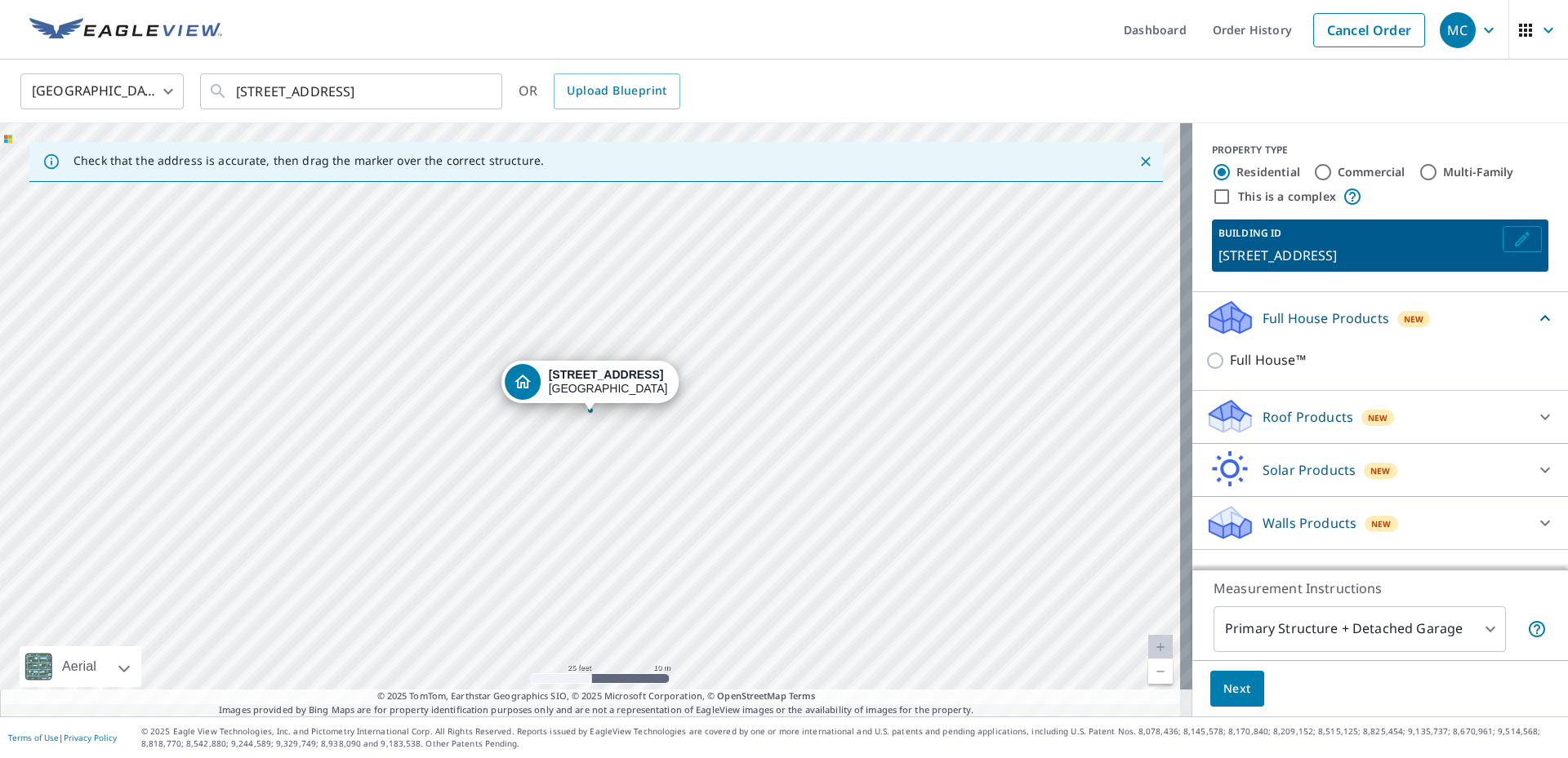
click at [1512, 249] on icon "Edit building 1" at bounding box center [1522, 239] width 20 height 20
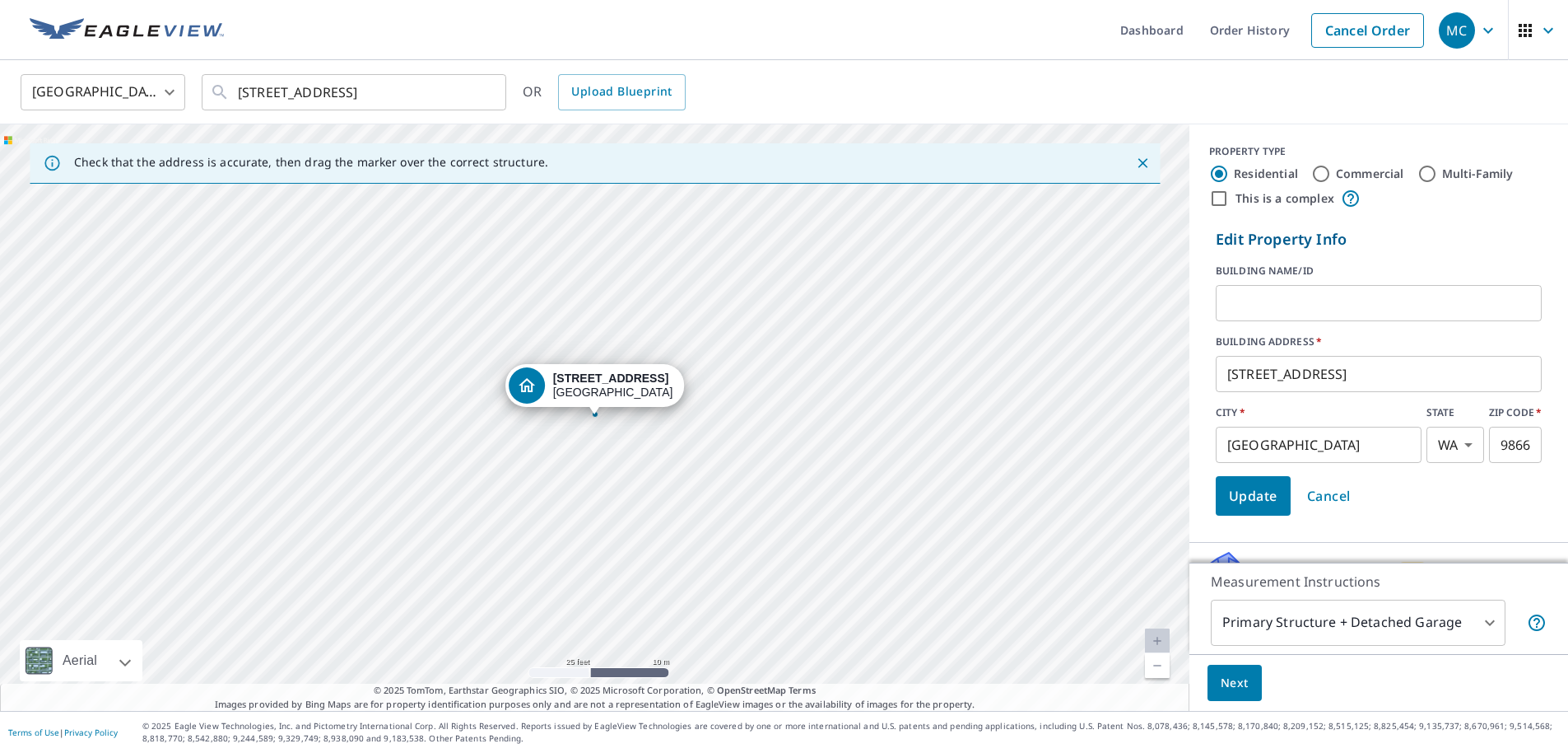
click at [1417, 209] on div "This is a complex" at bounding box center [1379, 198] width 339 height 20
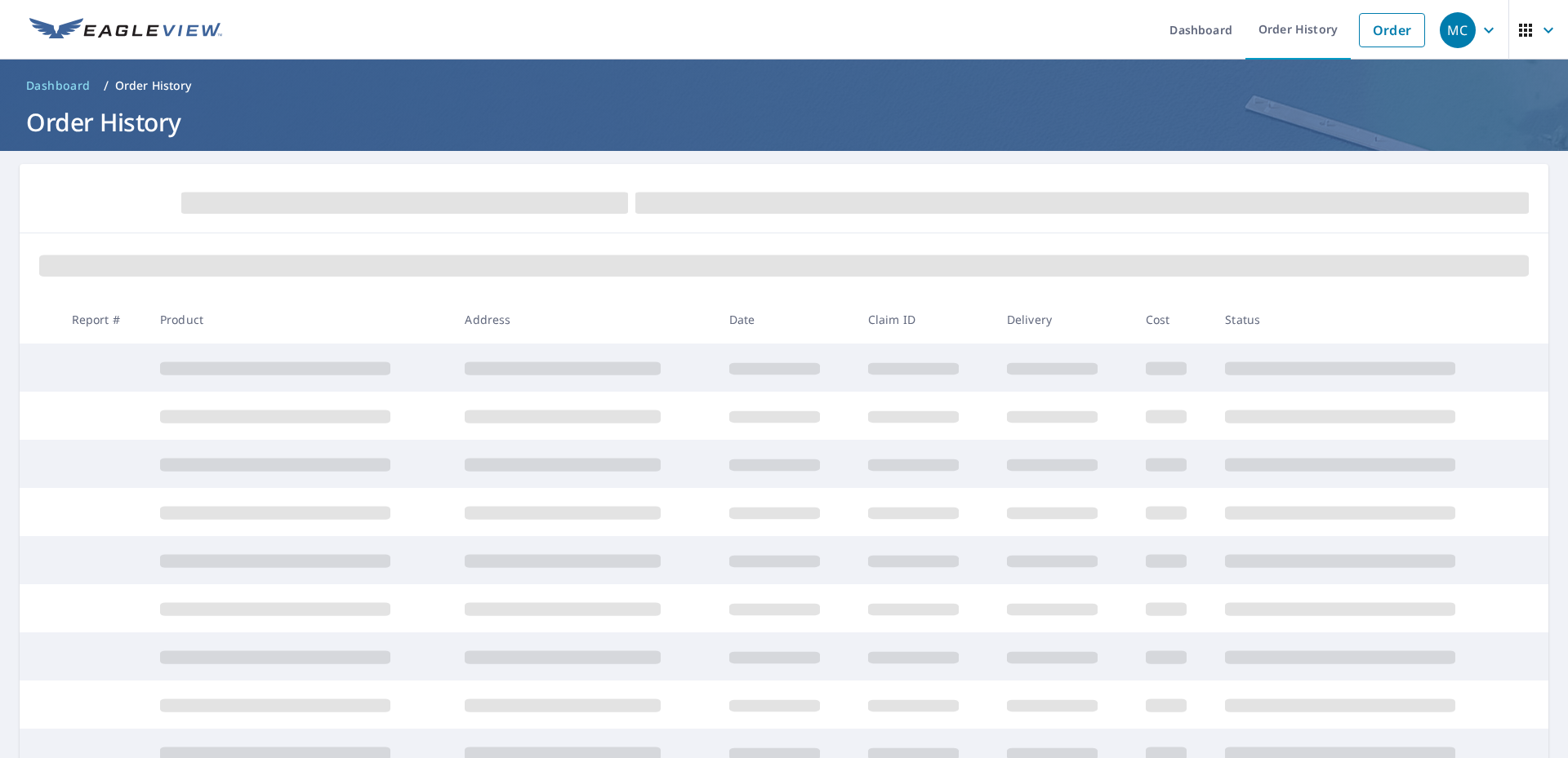
click at [501, 329] on tr "Report # Product Address Date Claim ID Delivery Cost Status" at bounding box center [784, 319] width 1528 height 48
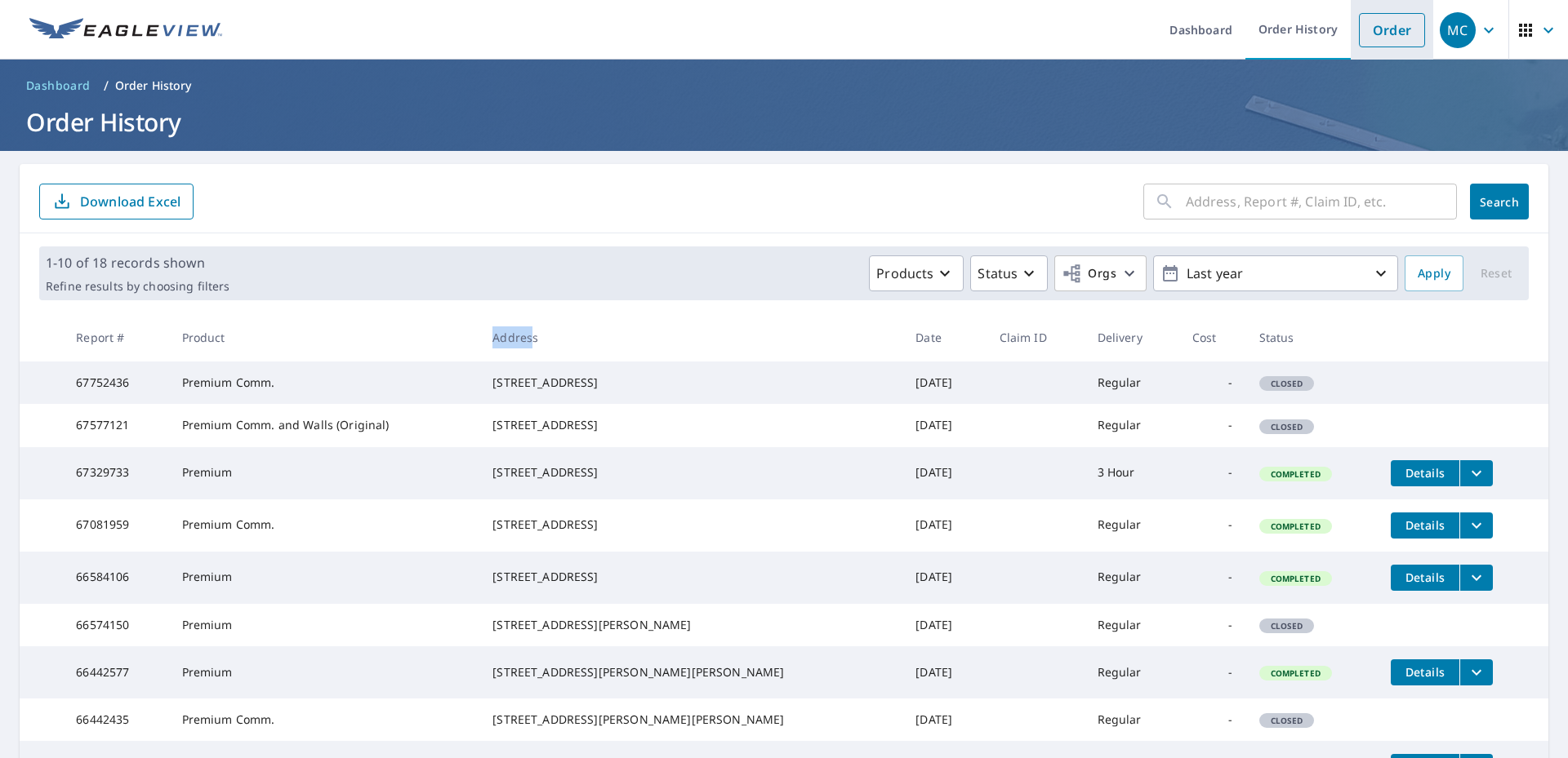
click at [1369, 28] on link "Order" at bounding box center [1391, 30] width 66 height 34
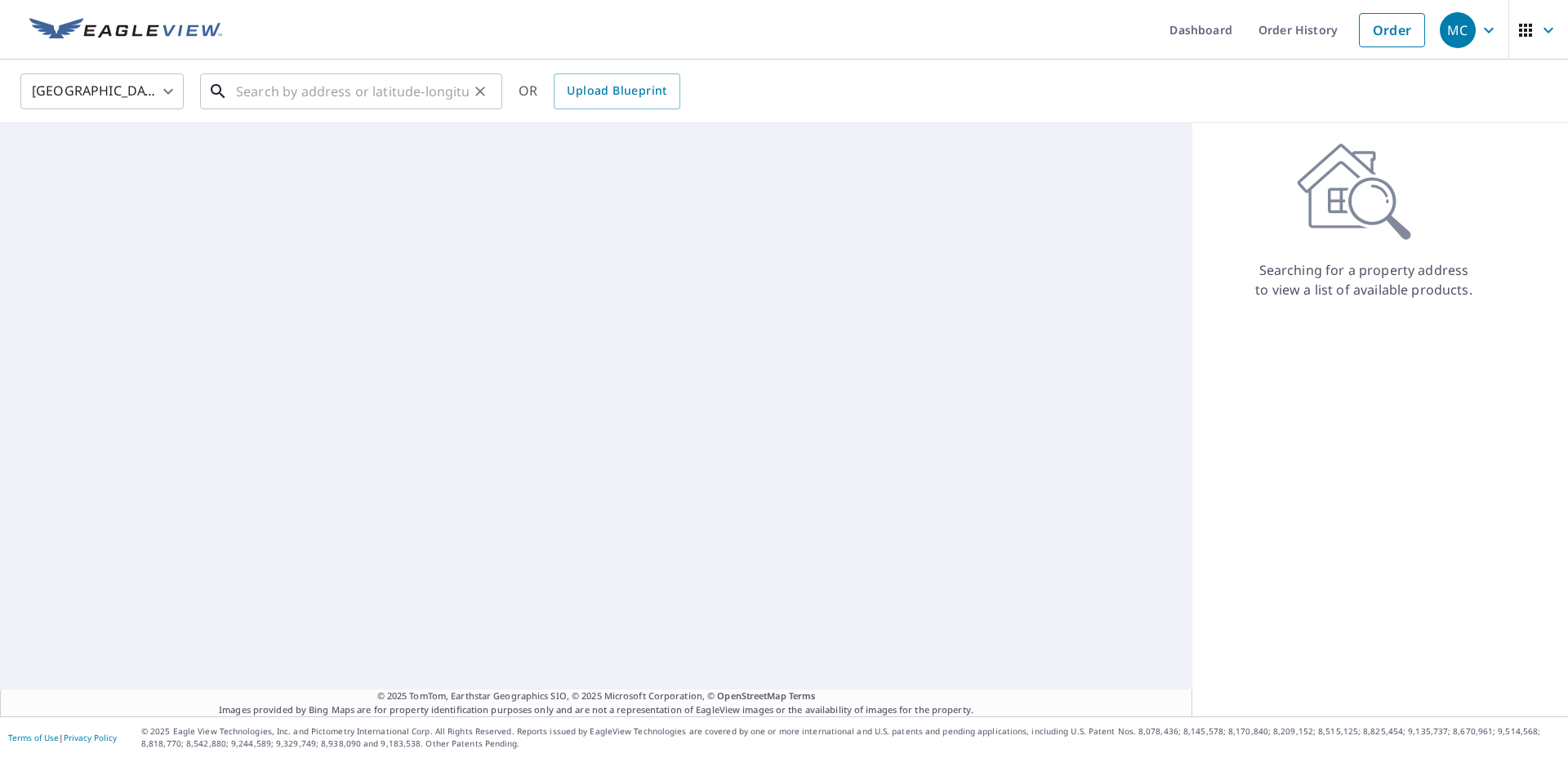
click at [287, 95] on input "text" at bounding box center [352, 91] width 233 height 46
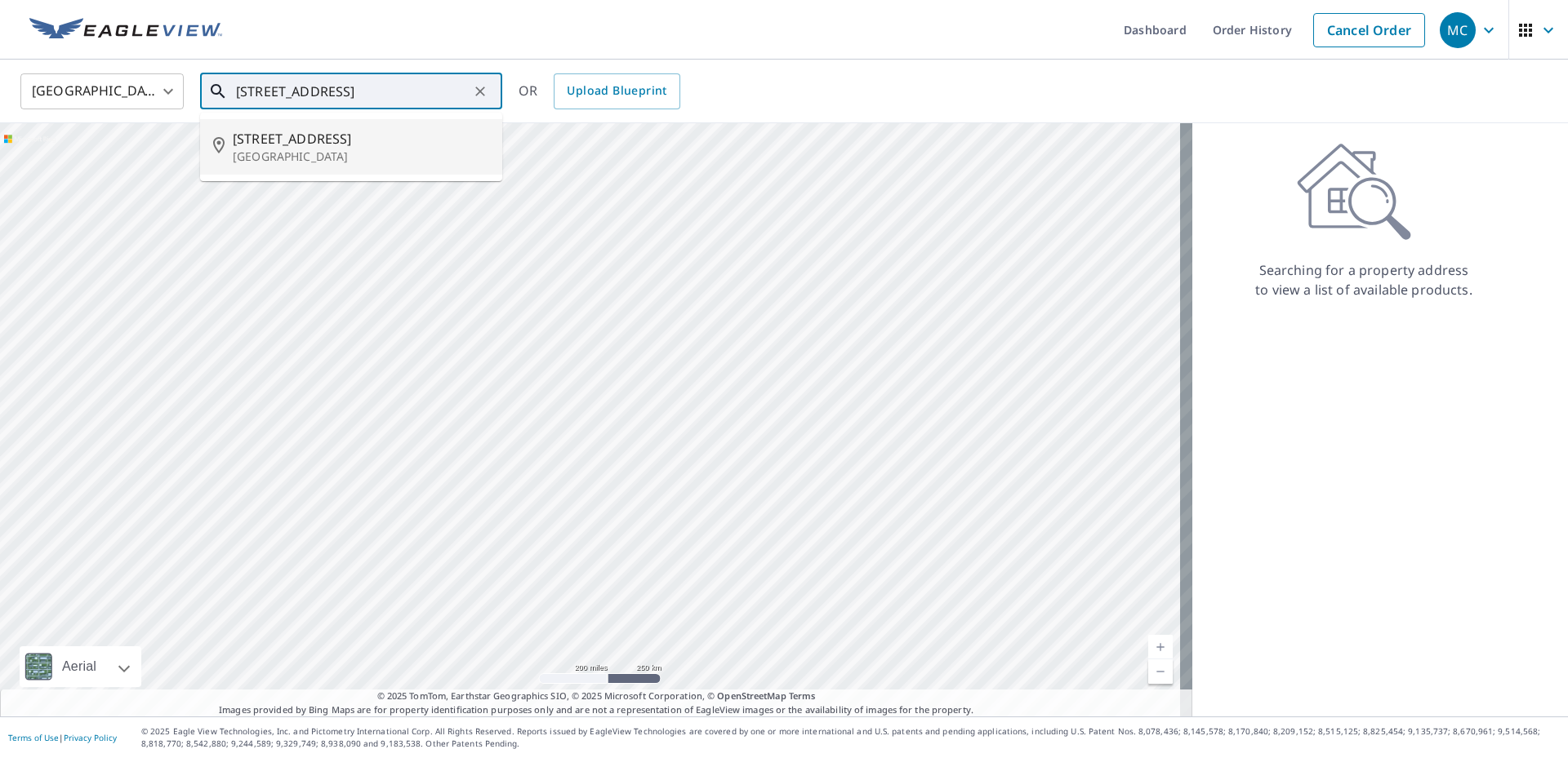
click at [300, 156] on p "[GEOGRAPHIC_DATA]" at bounding box center [361, 157] width 256 height 16
type input "[STREET_ADDRESS]"
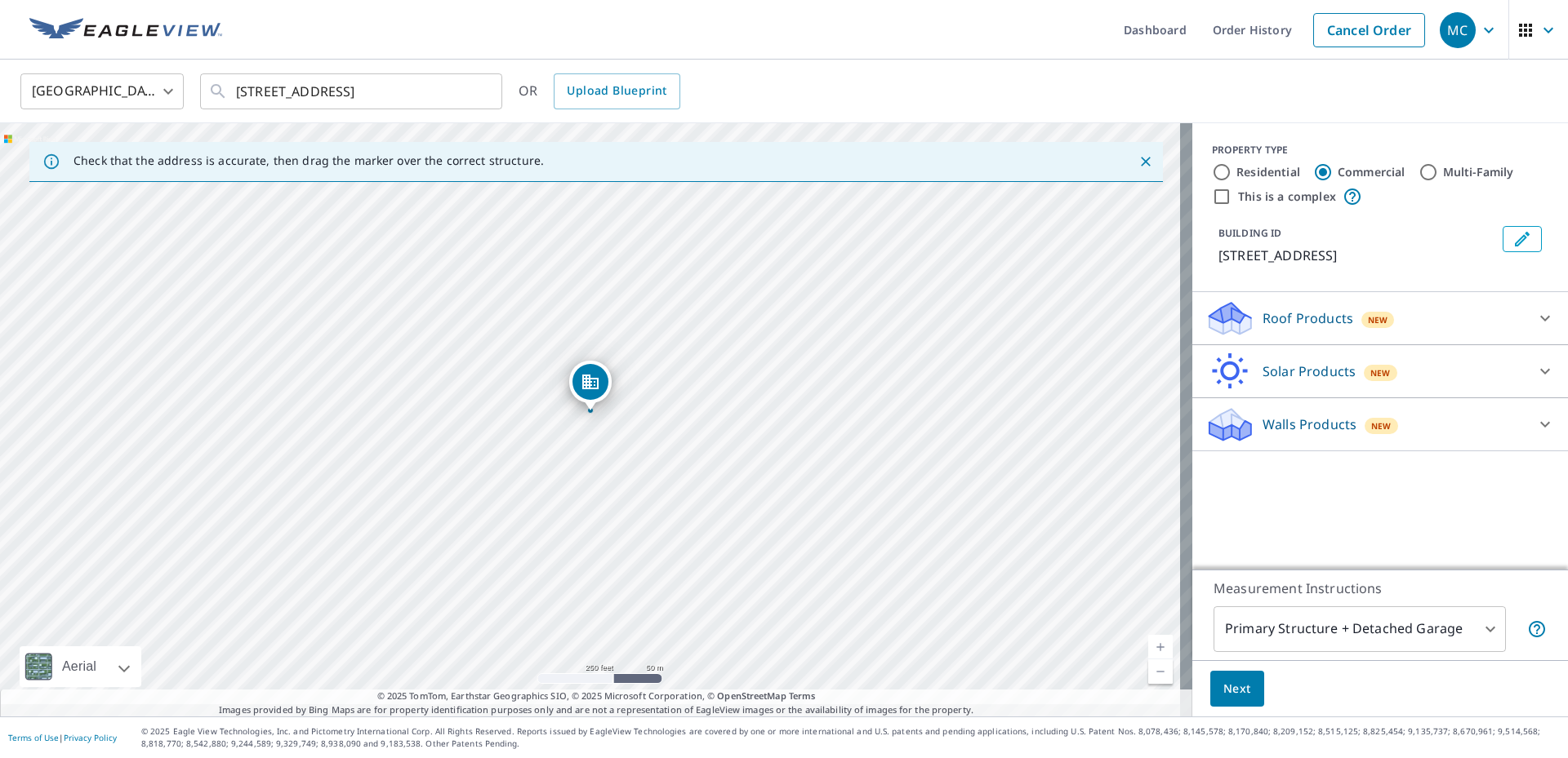
click at [1150, 635] on link "Current Level 17, Zoom In" at bounding box center [1160, 647] width 24 height 24
click at [1149, 635] on link "Current Level 18, Zoom In" at bounding box center [1160, 647] width 24 height 24
click at [1149, 635] on link "Current Level 19, Zoom In" at bounding box center [1160, 647] width 24 height 24
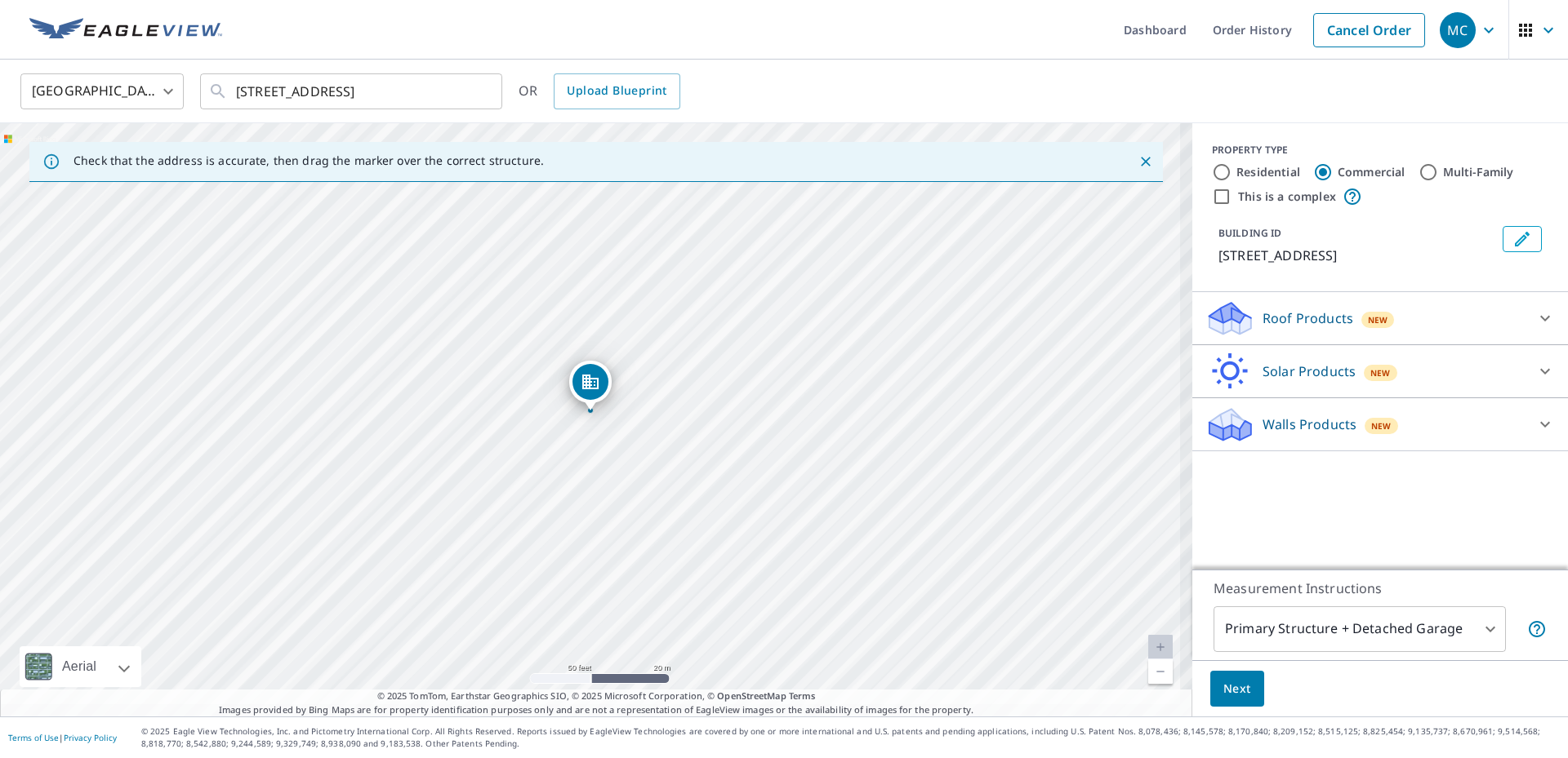
click at [1149, 635] on link "Current Level 19, Zoom In Disabled" at bounding box center [1160, 647] width 24 height 24
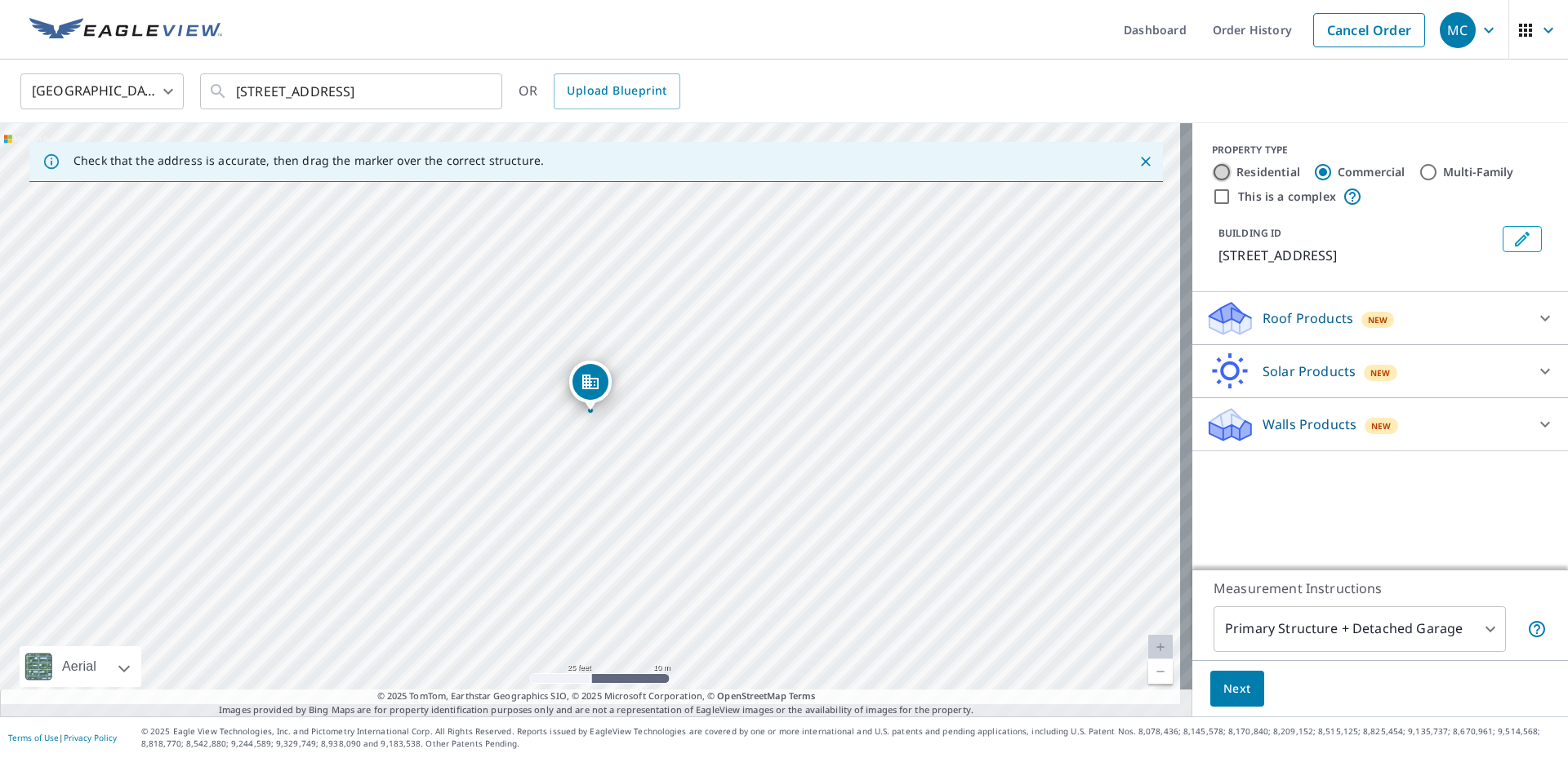
click at [1214, 178] on input "Residential" at bounding box center [1221, 172] width 20 height 20
radio input "true"
click at [1535, 381] on icon at bounding box center [1545, 372] width 20 height 20
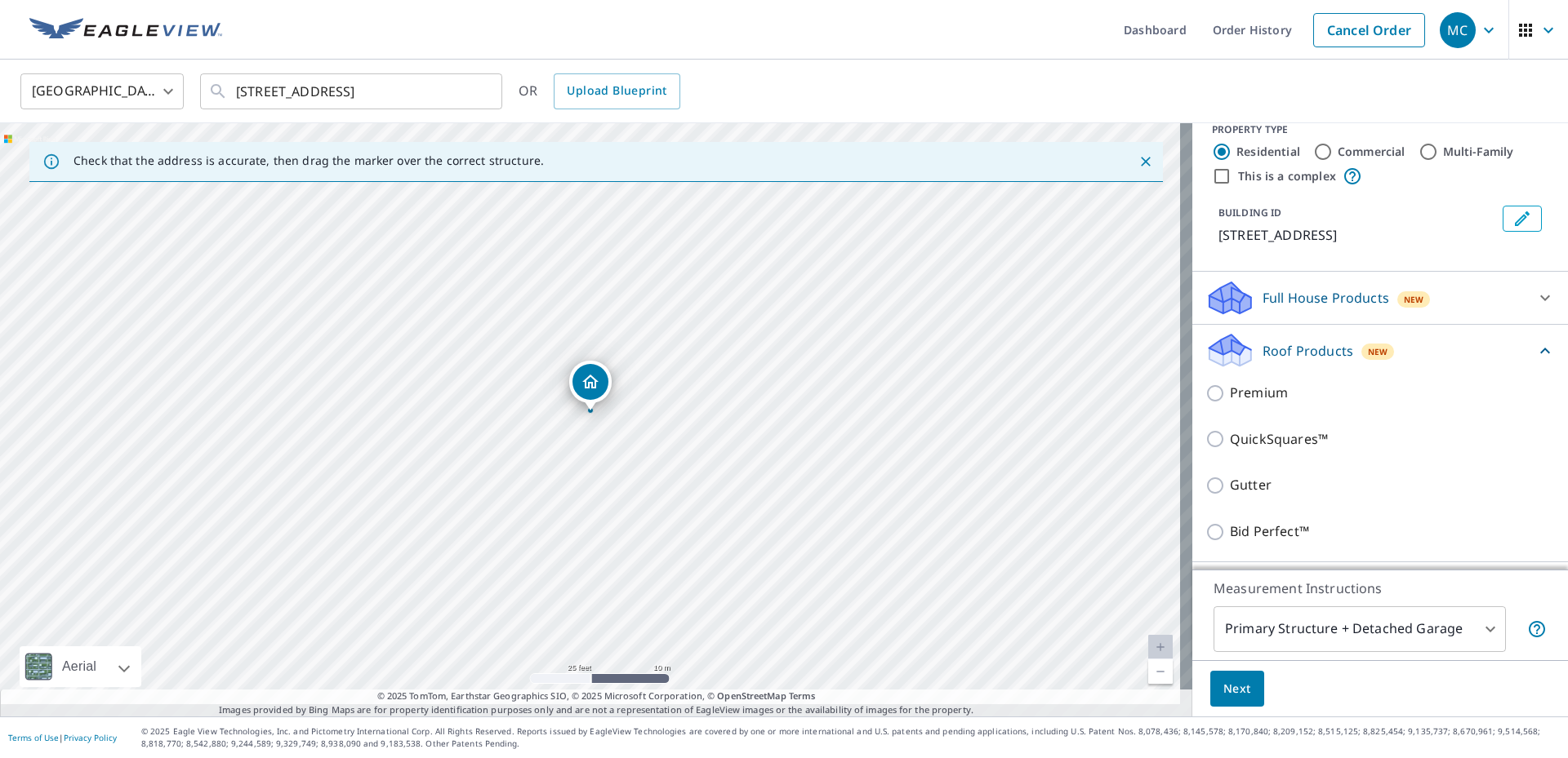
scroll to position [81, 0]
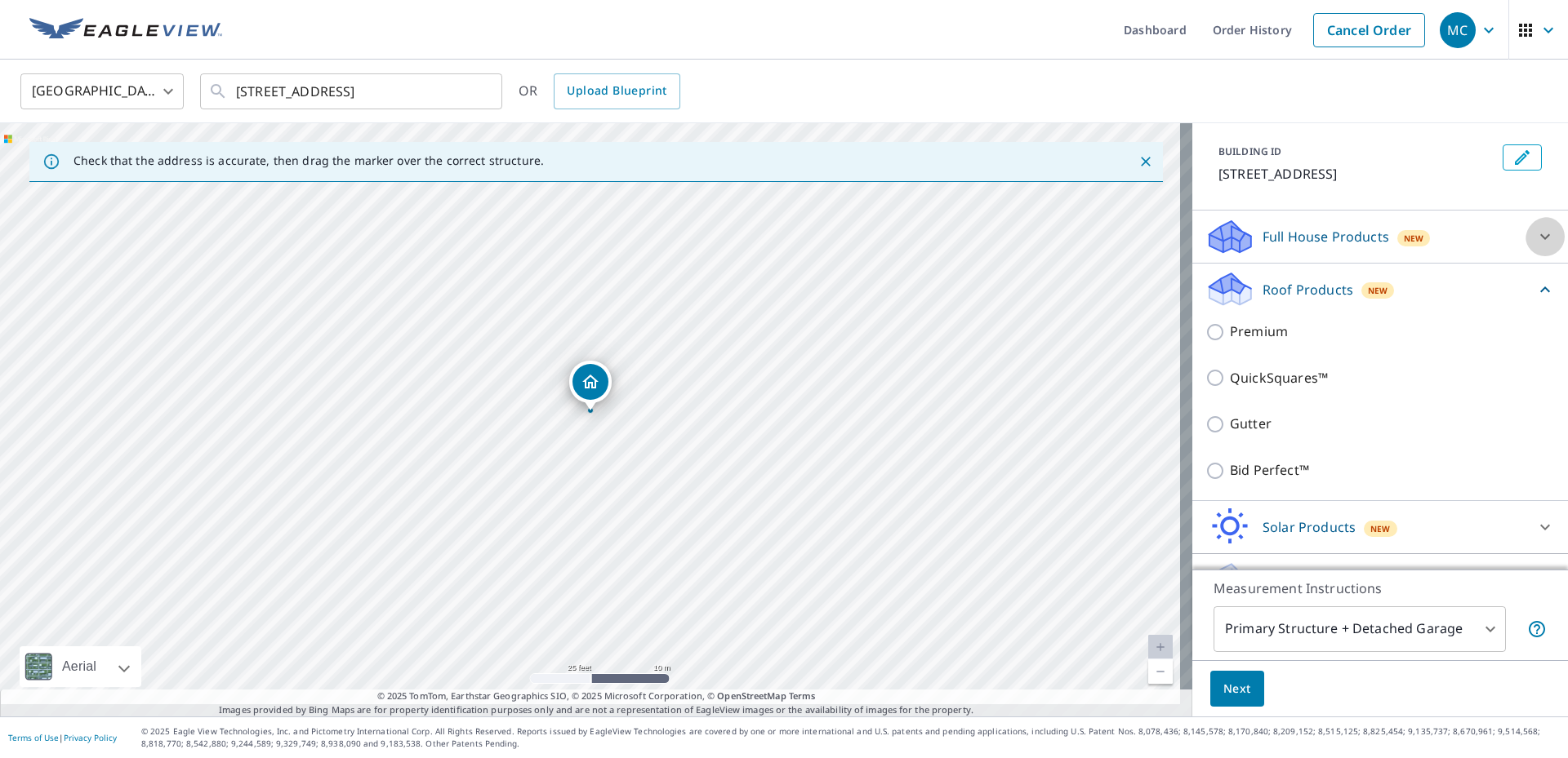
click at [1535, 246] on icon at bounding box center [1545, 236] width 20 height 20
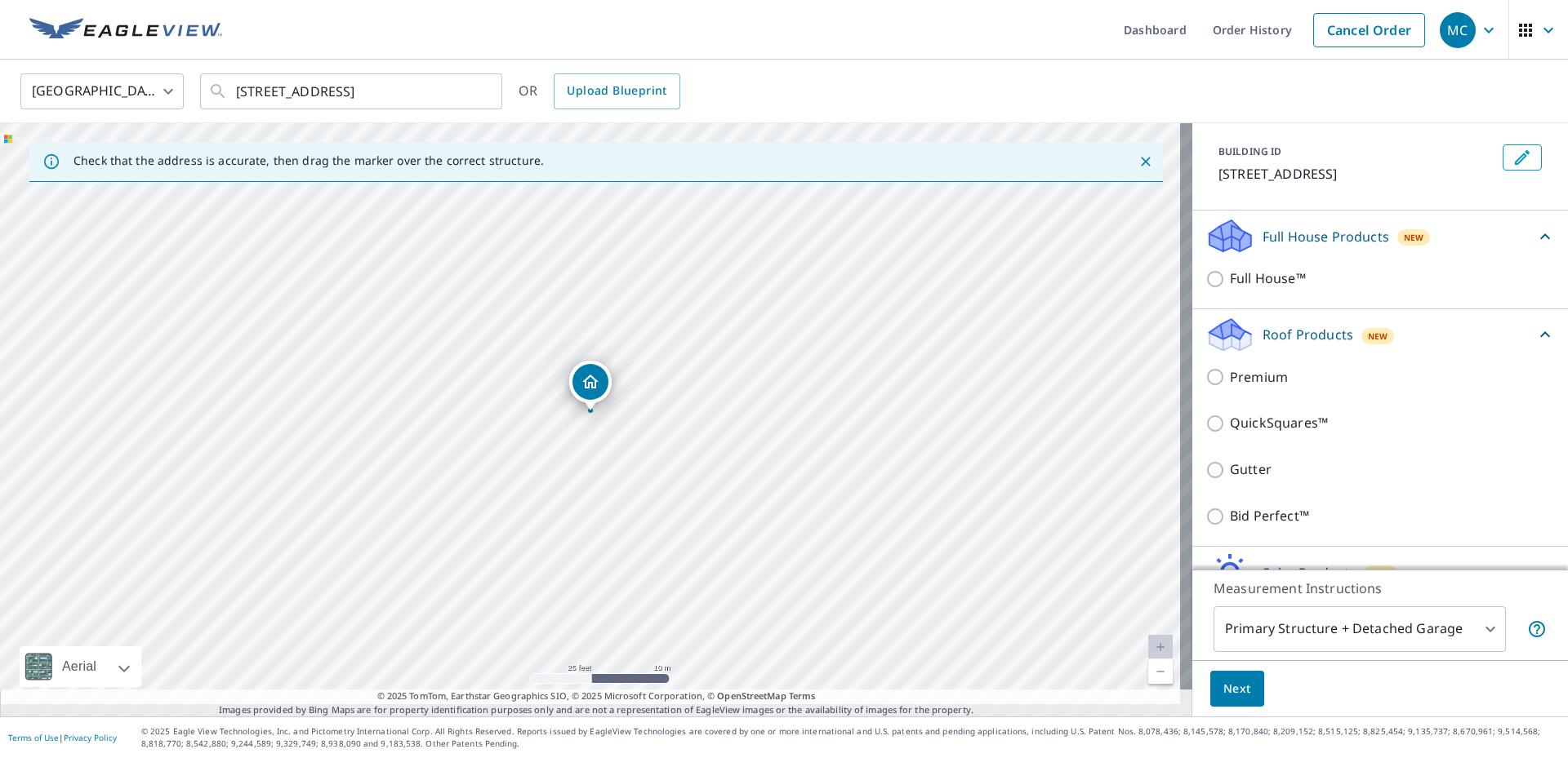
click at [1540, 337] on icon at bounding box center [1545, 334] width 10 height 5
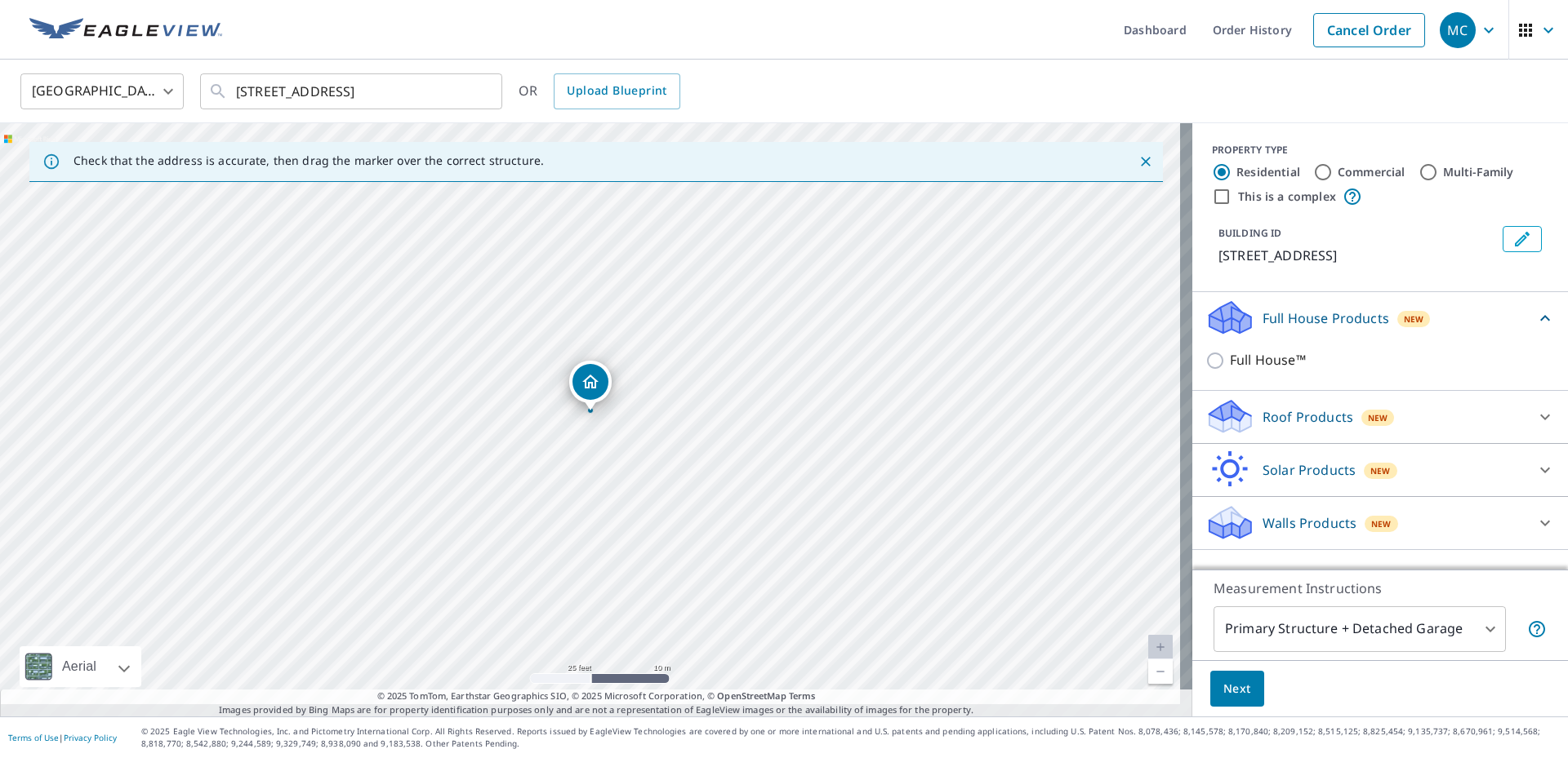
scroll to position [36, 0]
click at [1540, 315] on icon at bounding box center [1545, 318] width 10 height 5
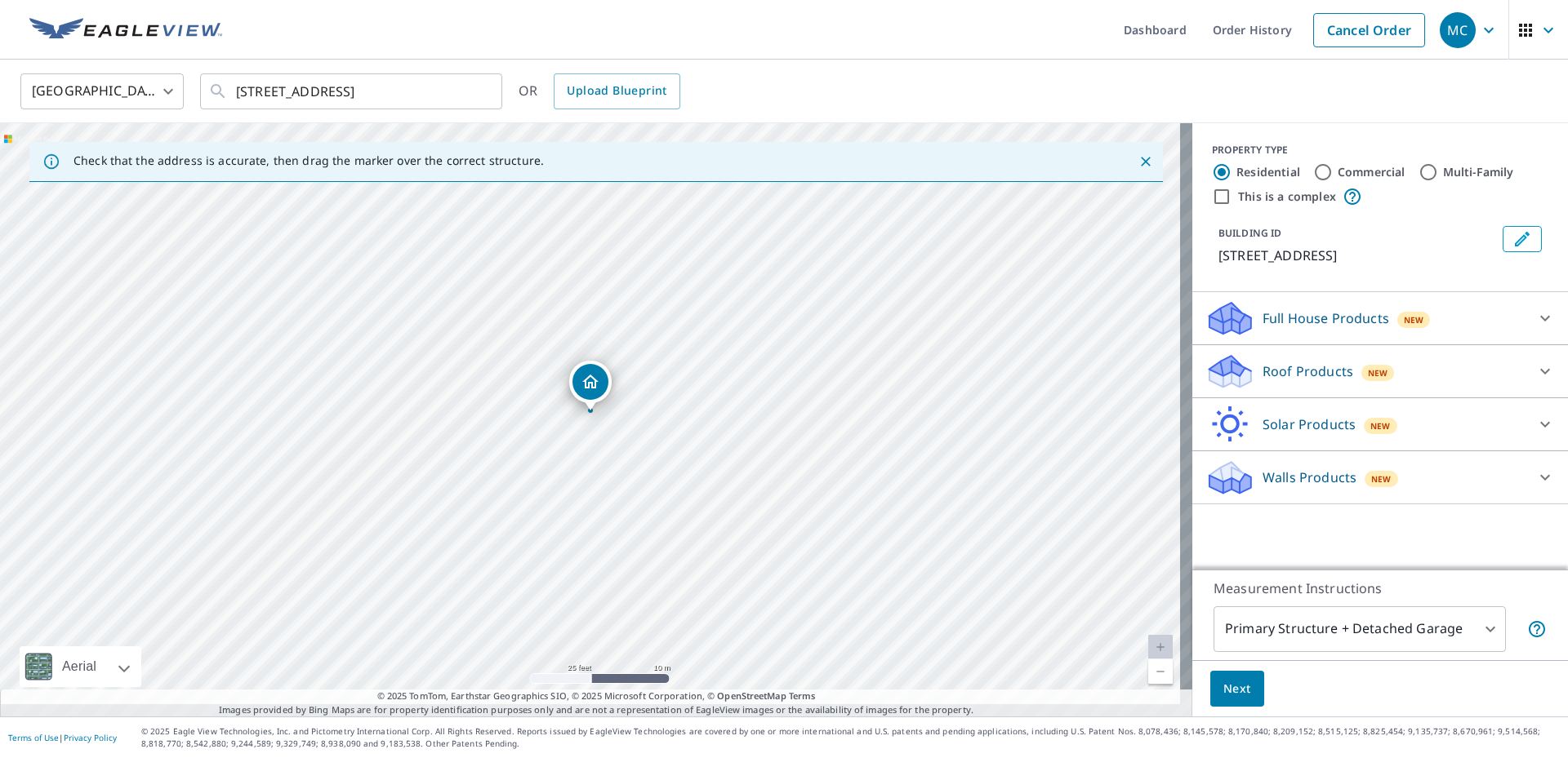
scroll to position [0, 0]
click at [1540, 321] on icon at bounding box center [1545, 319] width 10 height 5
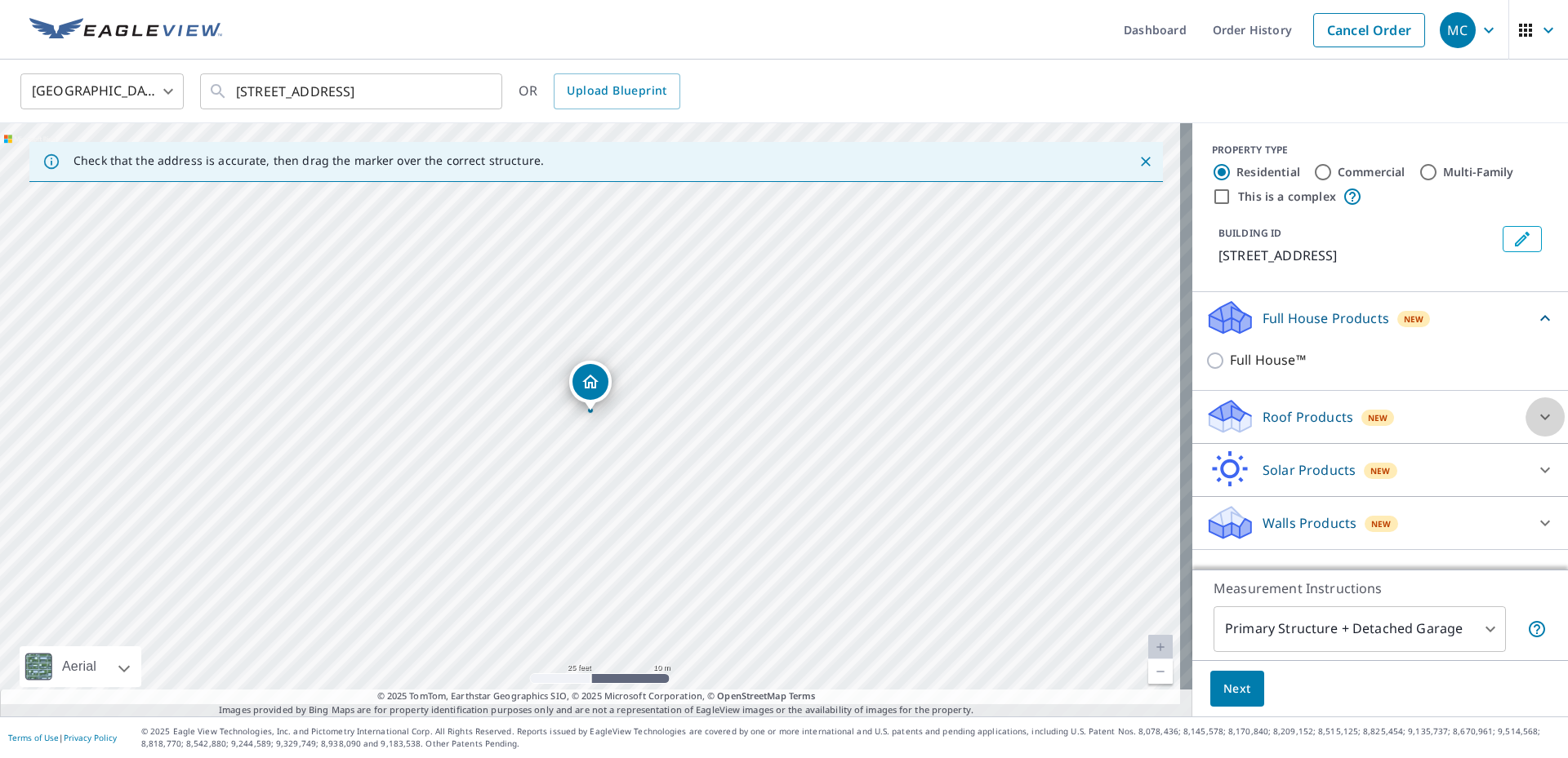
click at [1535, 425] on icon at bounding box center [1545, 417] width 20 height 20
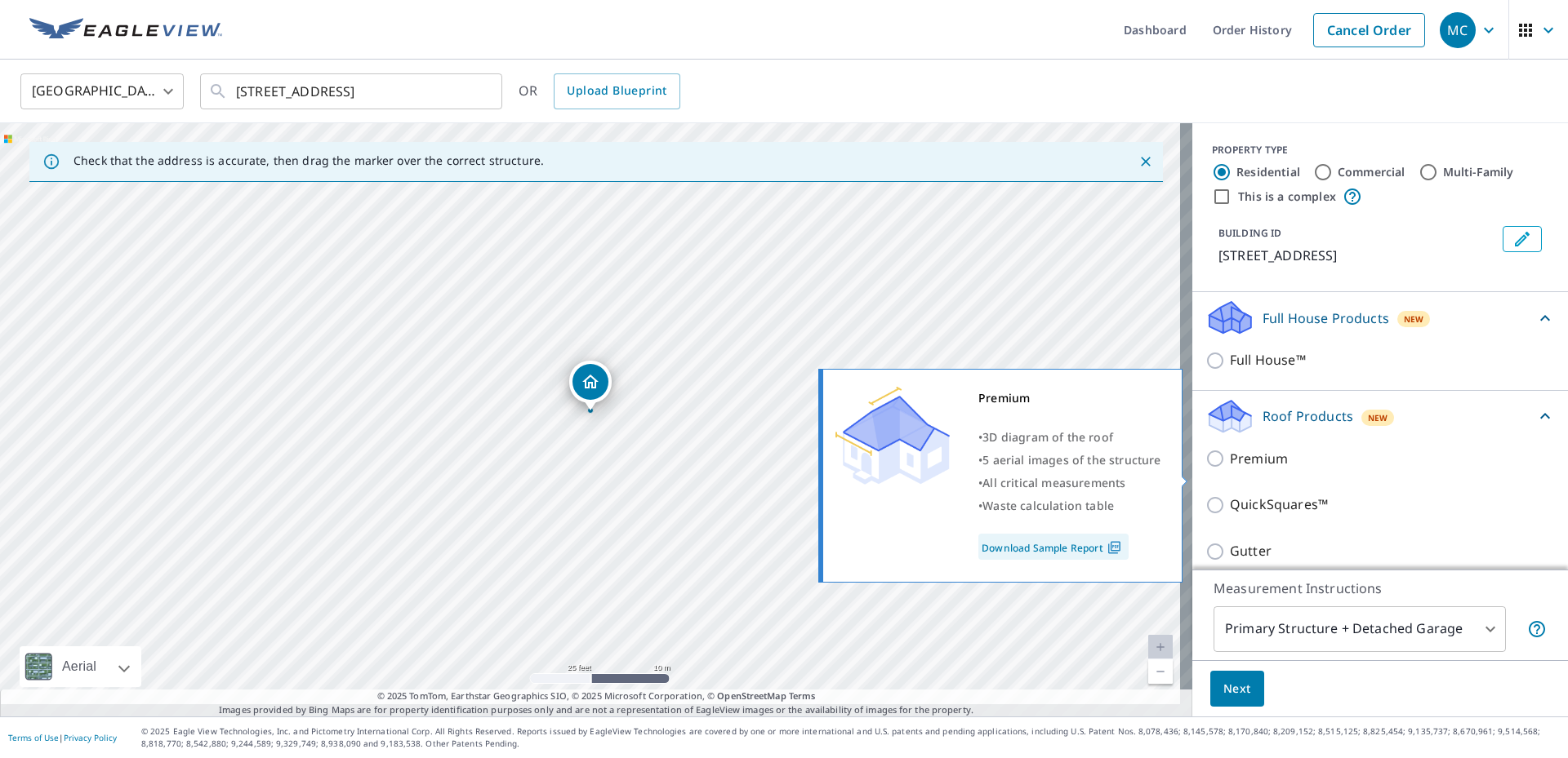
click at [1206, 468] on input "Premium" at bounding box center [1217, 458] width 24 height 20
checkbox input "true"
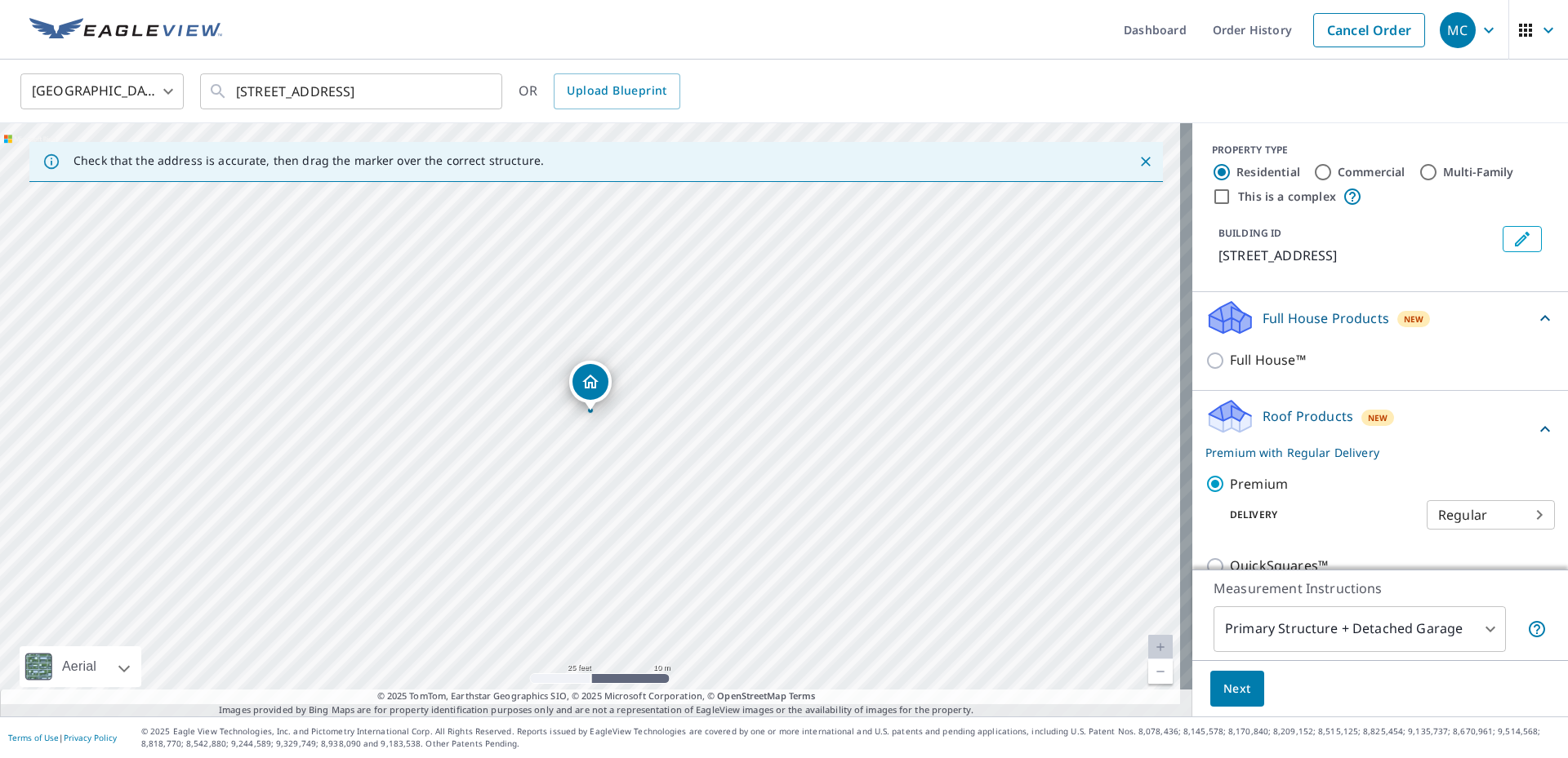
click at [1226, 679] on span "Next" at bounding box center [1237, 689] width 28 height 21
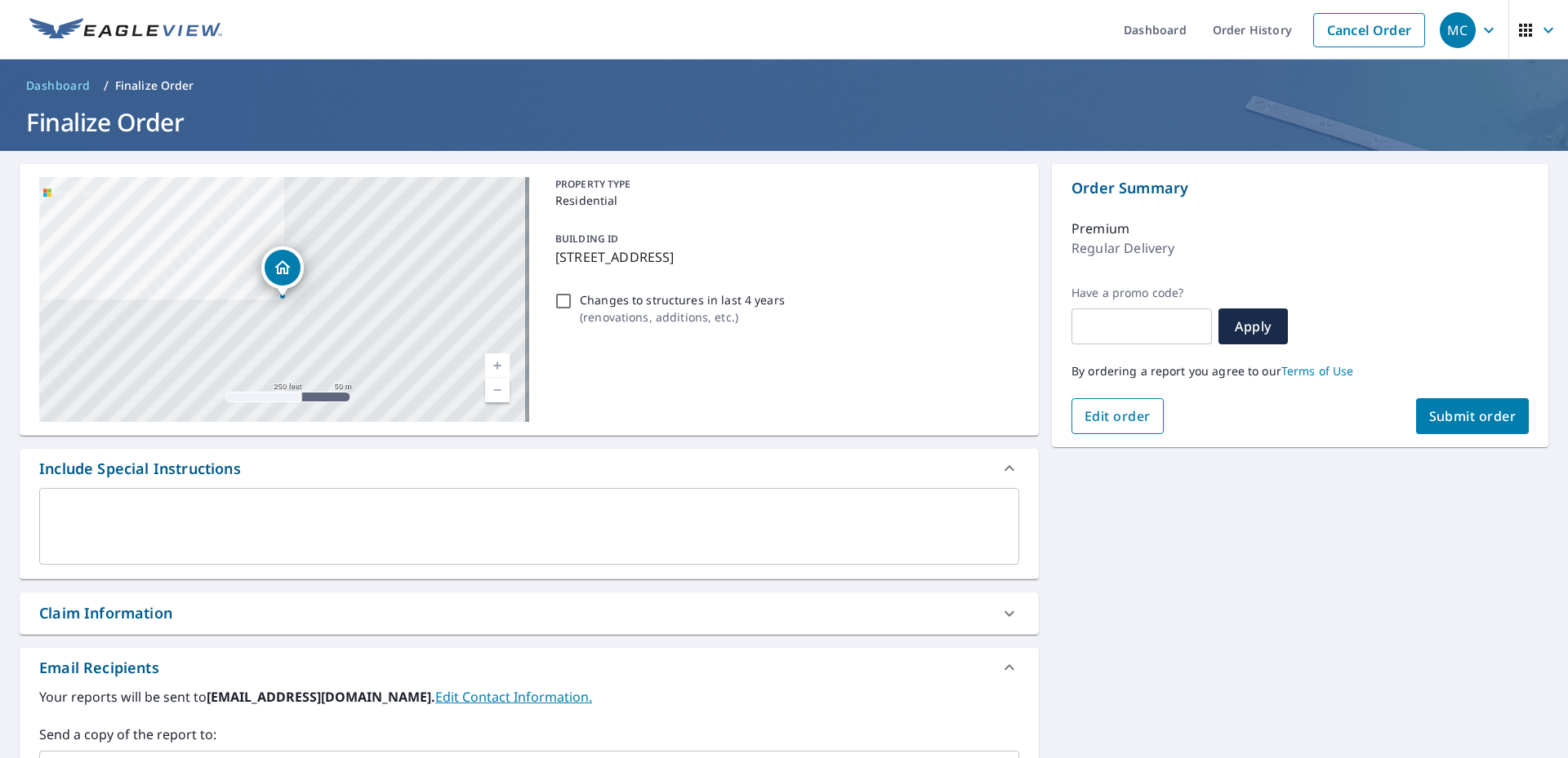
click at [1108, 412] on span "Edit order" at bounding box center [1117, 416] width 66 height 18
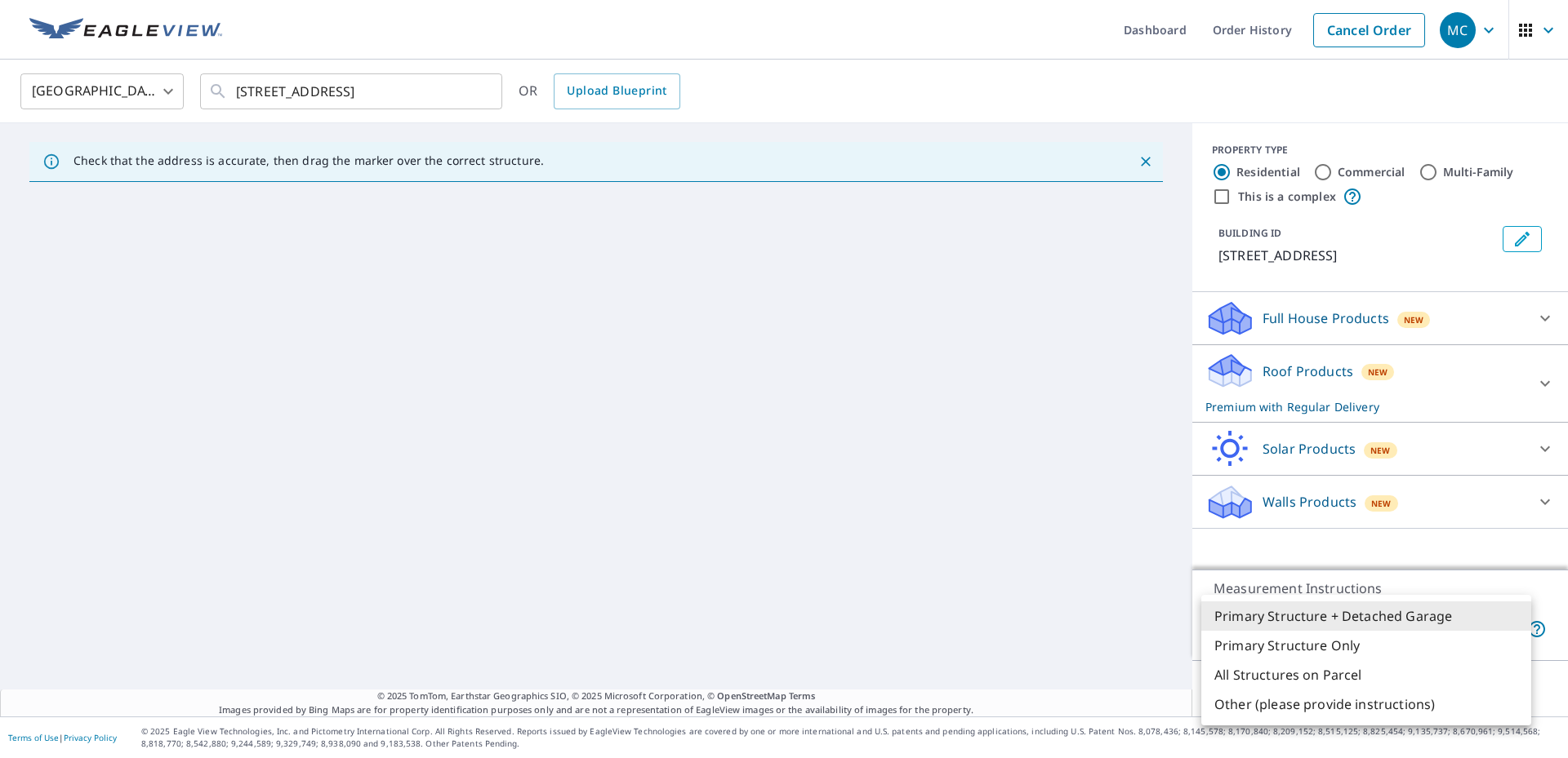
click at [1387, 605] on body "MC MC Dashboard Order History Cancel Order MC [GEOGRAPHIC_DATA] [GEOGRAPHIC_DAT…" at bounding box center [784, 379] width 1568 height 758
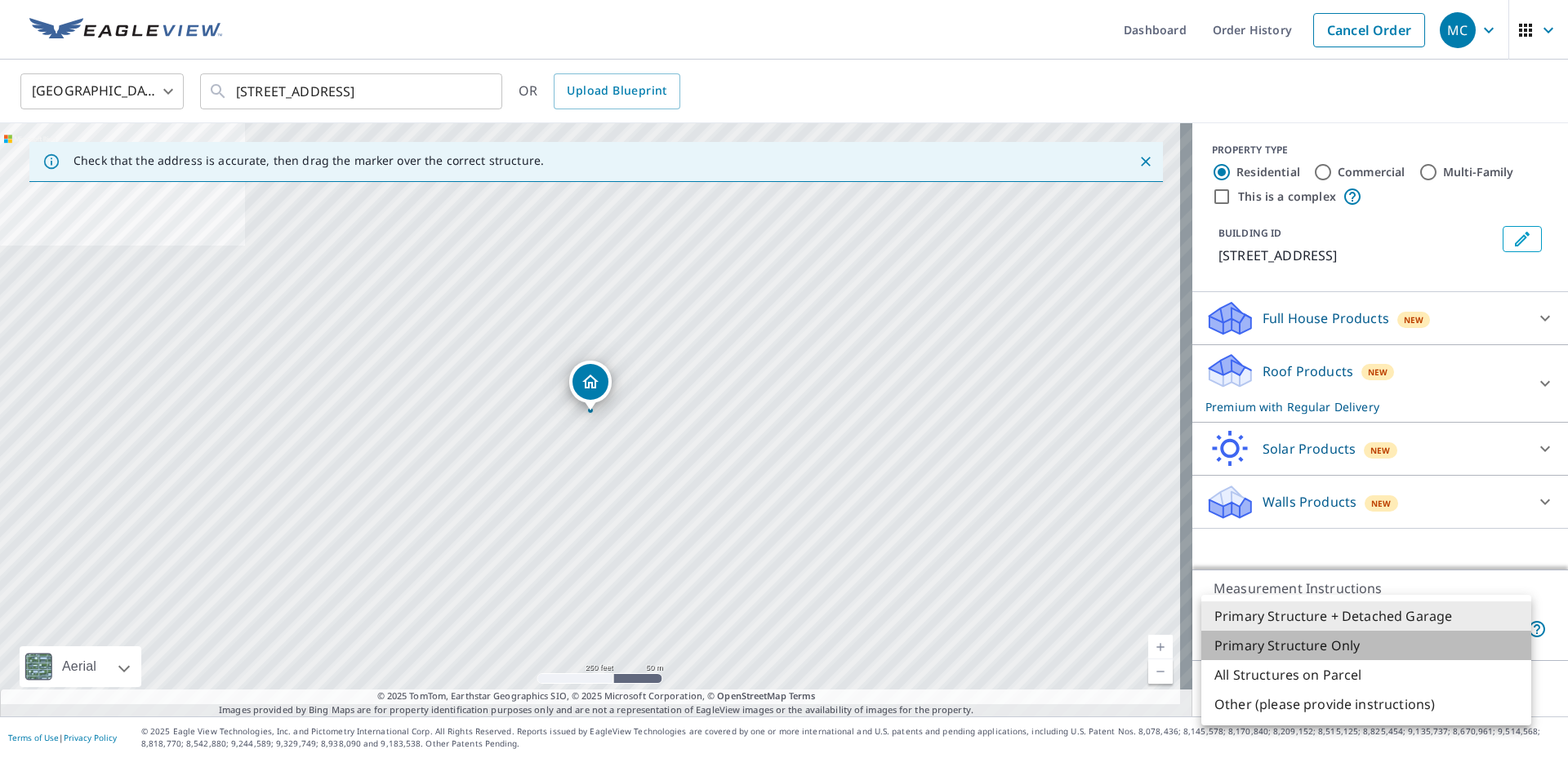
click at [1314, 653] on li "Primary Structure Only" at bounding box center [1365, 645] width 329 height 30
type input "2"
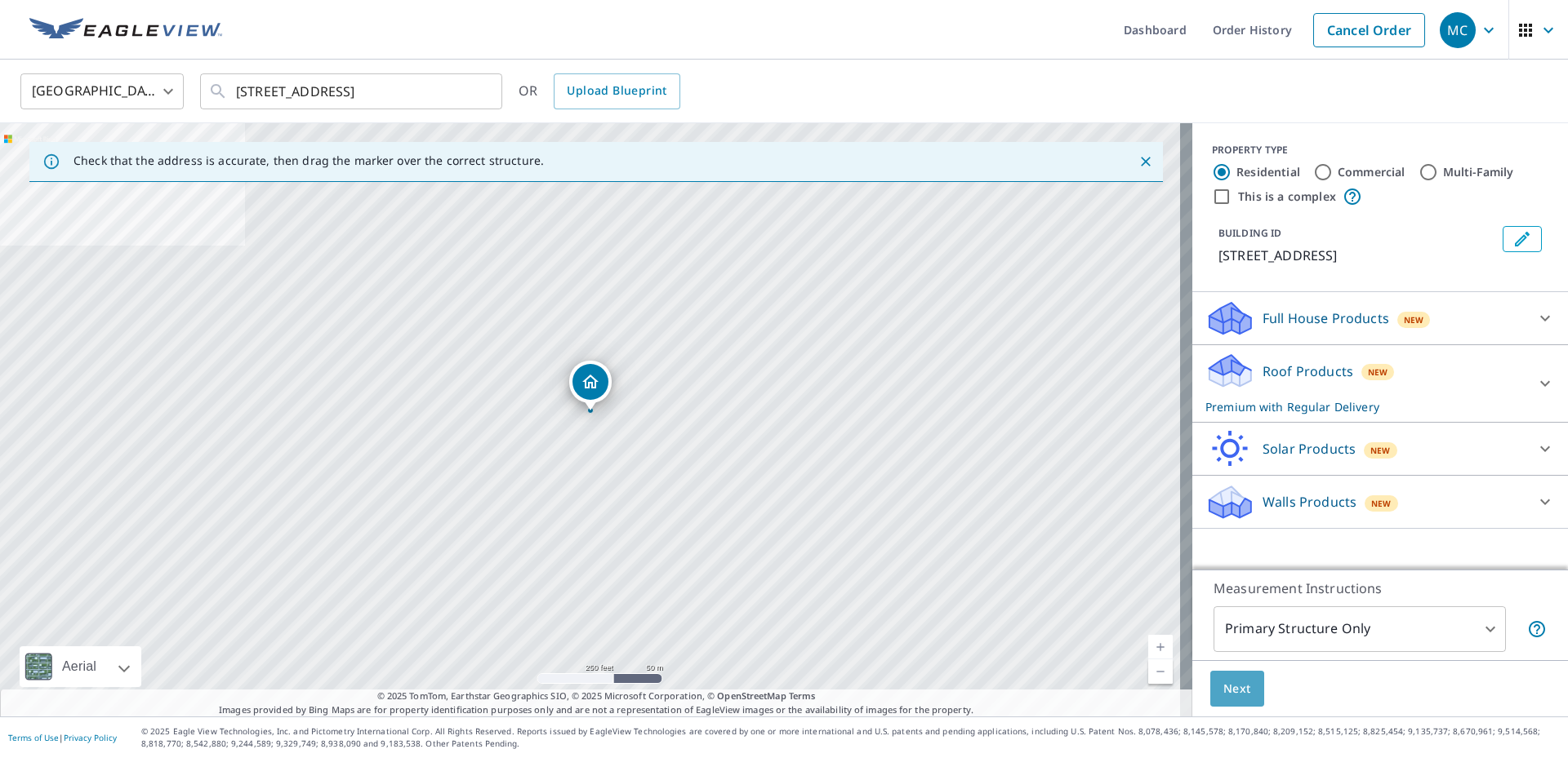
click at [1231, 683] on span "Next" at bounding box center [1237, 689] width 28 height 21
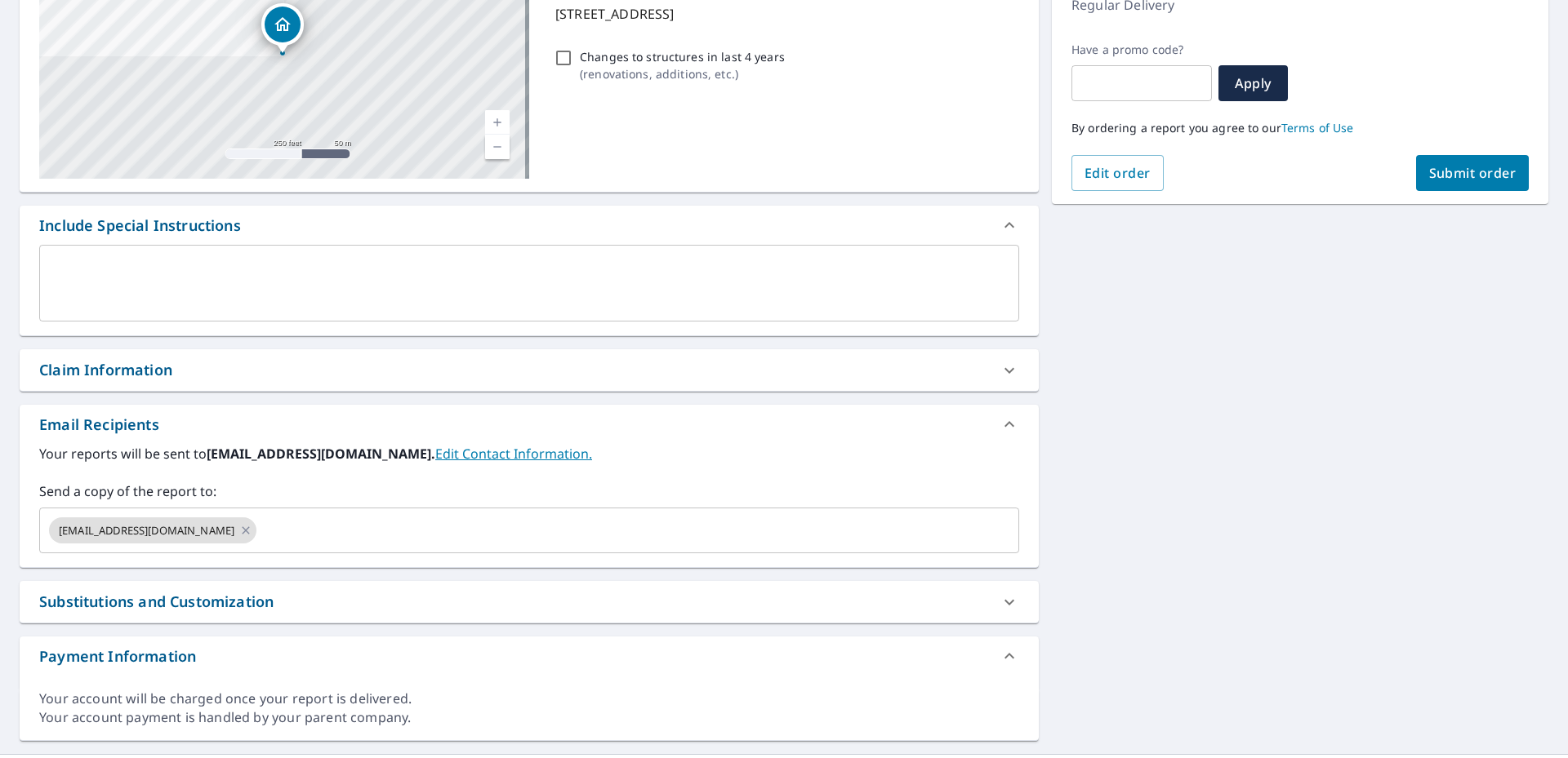
scroll to position [245, 0]
click at [517, 566] on div "Your reports will be sent to [EMAIL_ADDRESS][DOMAIN_NAME]. Edit Contact Informa…" at bounding box center [529, 504] width 1019 height 124
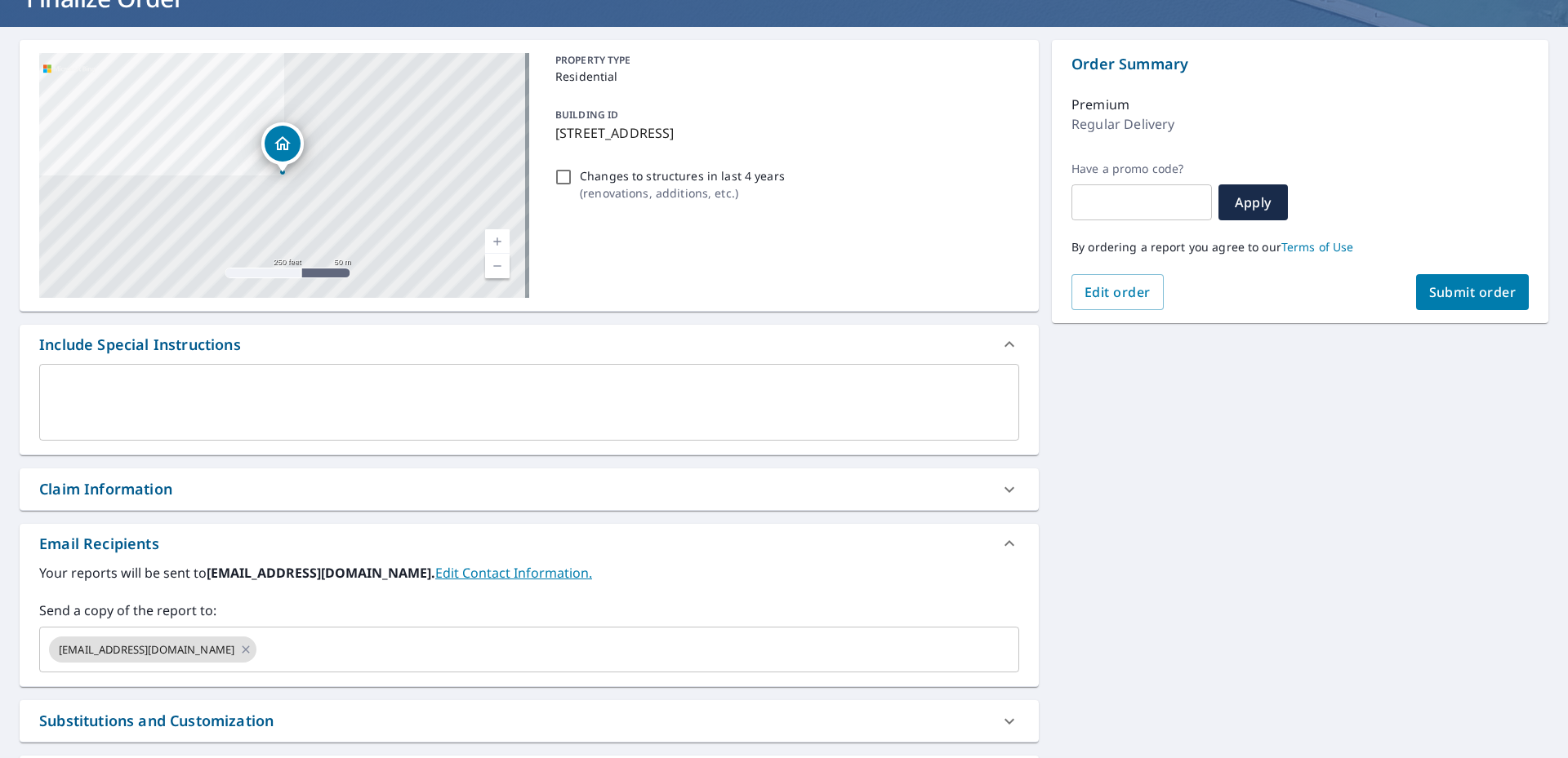
scroll to position [80, 0]
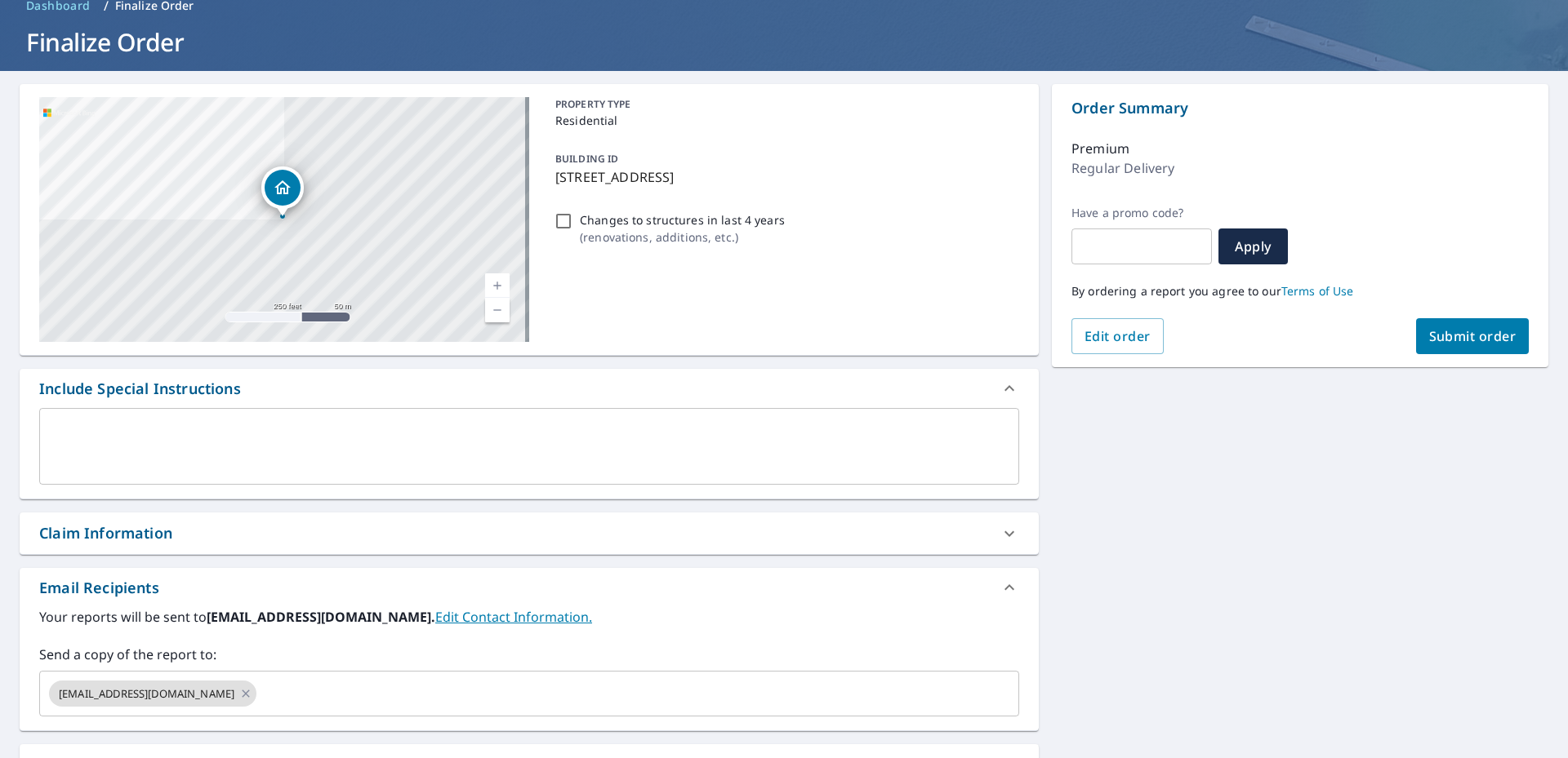
click at [1478, 332] on span "Submit order" at bounding box center [1472, 337] width 88 height 18
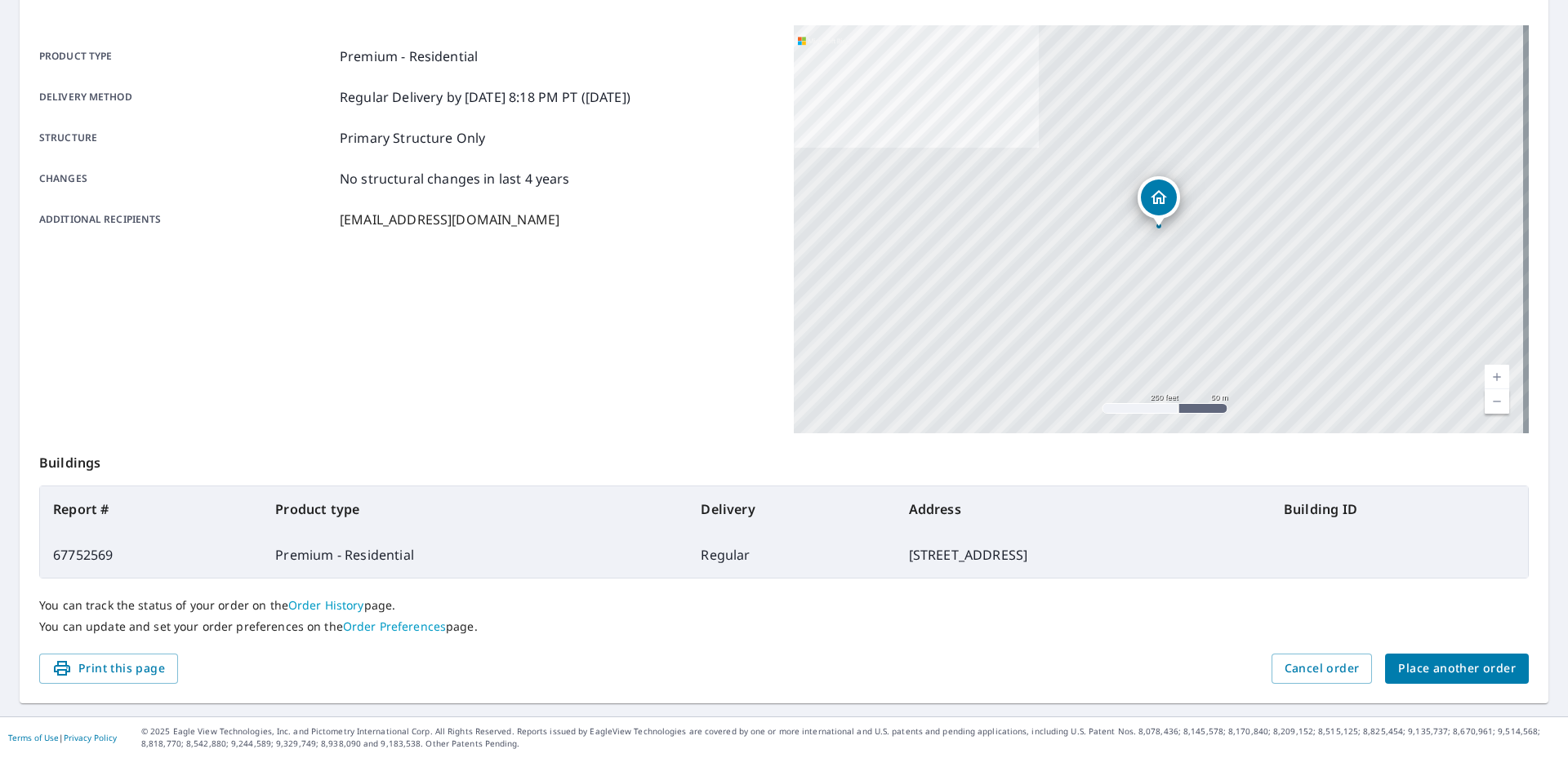
scroll to position [208, 0]
click at [123, 670] on span "Print this page" at bounding box center [108, 669] width 113 height 21
